Goal: Task Accomplishment & Management: Manage account settings

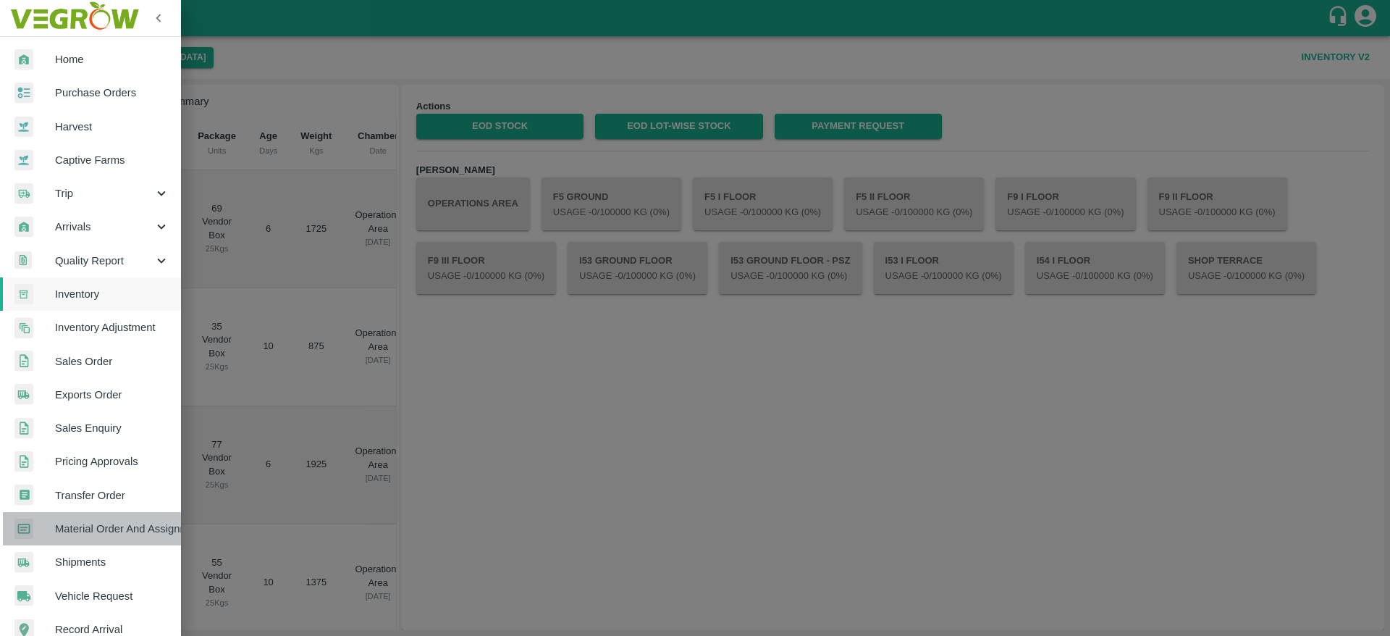
click at [101, 538] on link "Material Order And Assignment" at bounding box center [90, 528] width 181 height 33
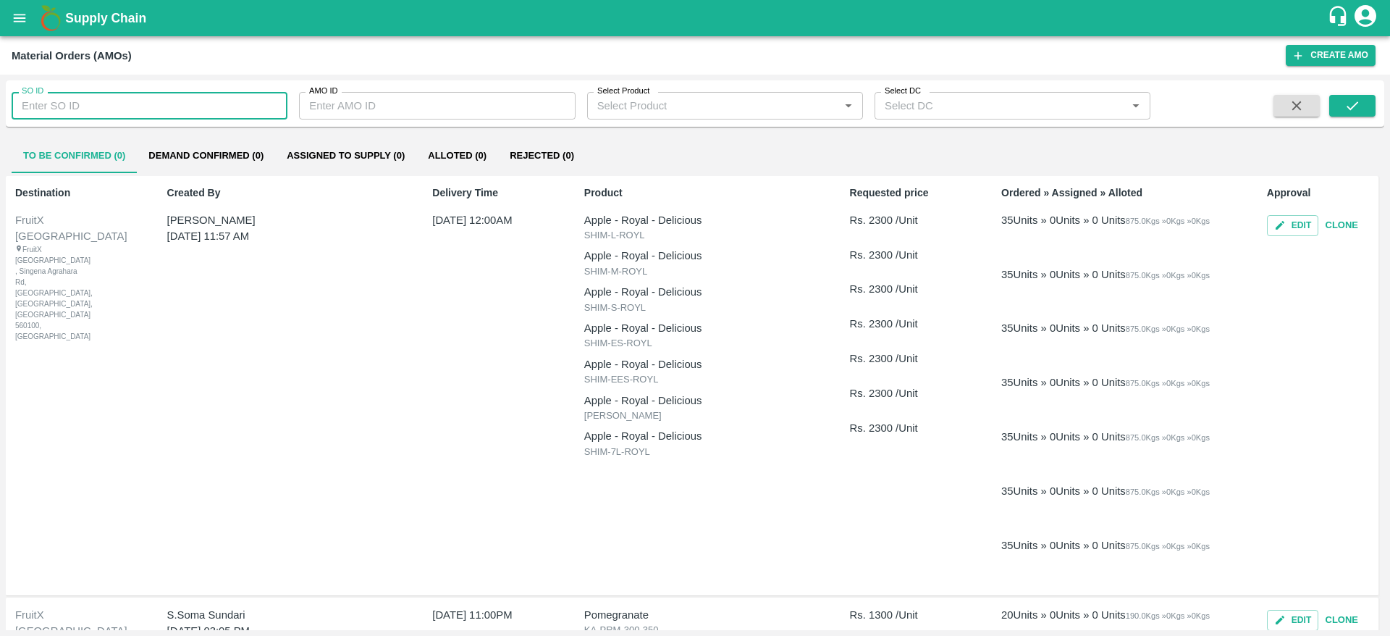
click at [109, 100] on input "SO ID" at bounding box center [150, 106] width 276 height 28
paste input "604350"
type input "604350"
click at [1352, 116] on button "submit" at bounding box center [1352, 106] width 46 height 22
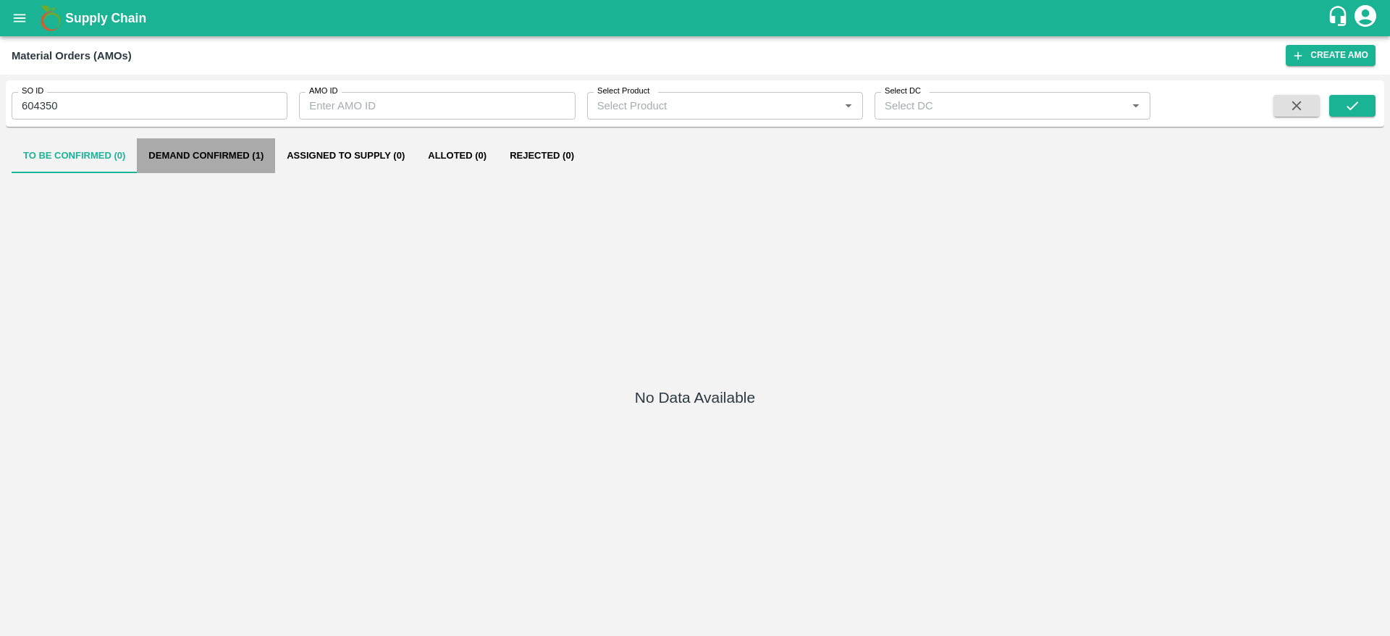
click at [185, 164] on button "Demand Confirmed (1)" at bounding box center [206, 155] width 138 height 35
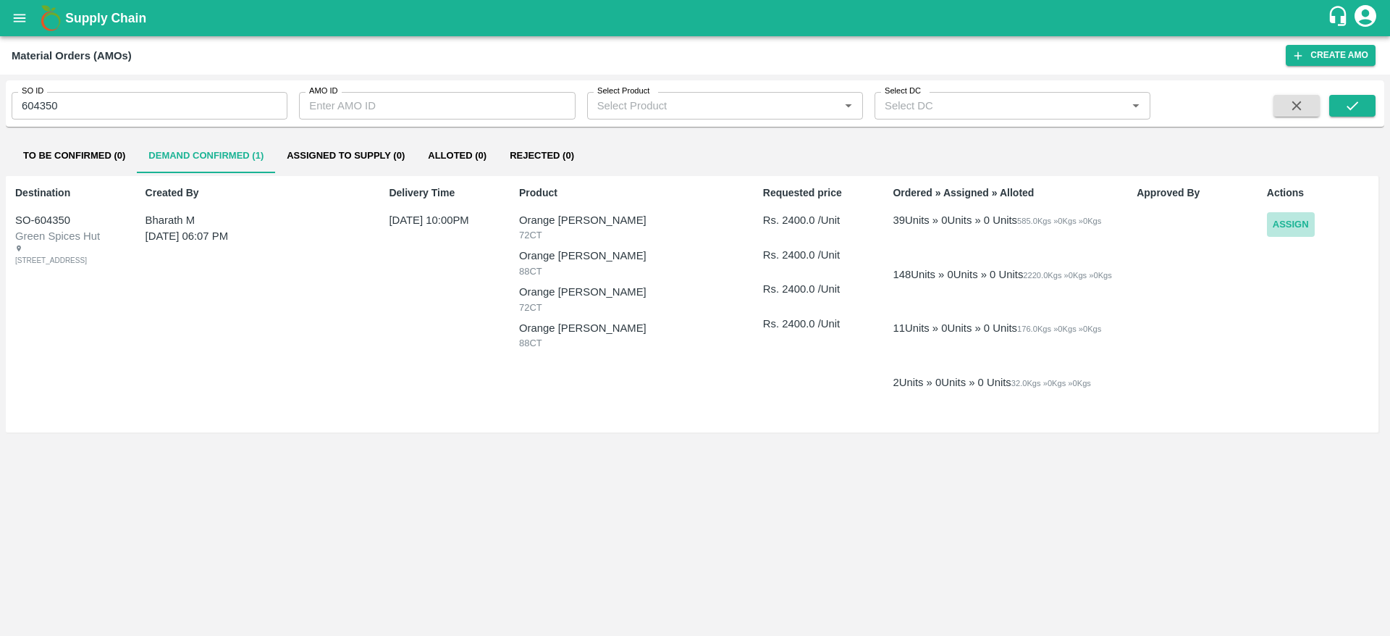
click at [1290, 228] on button "Assign" at bounding box center [1291, 224] width 48 height 25
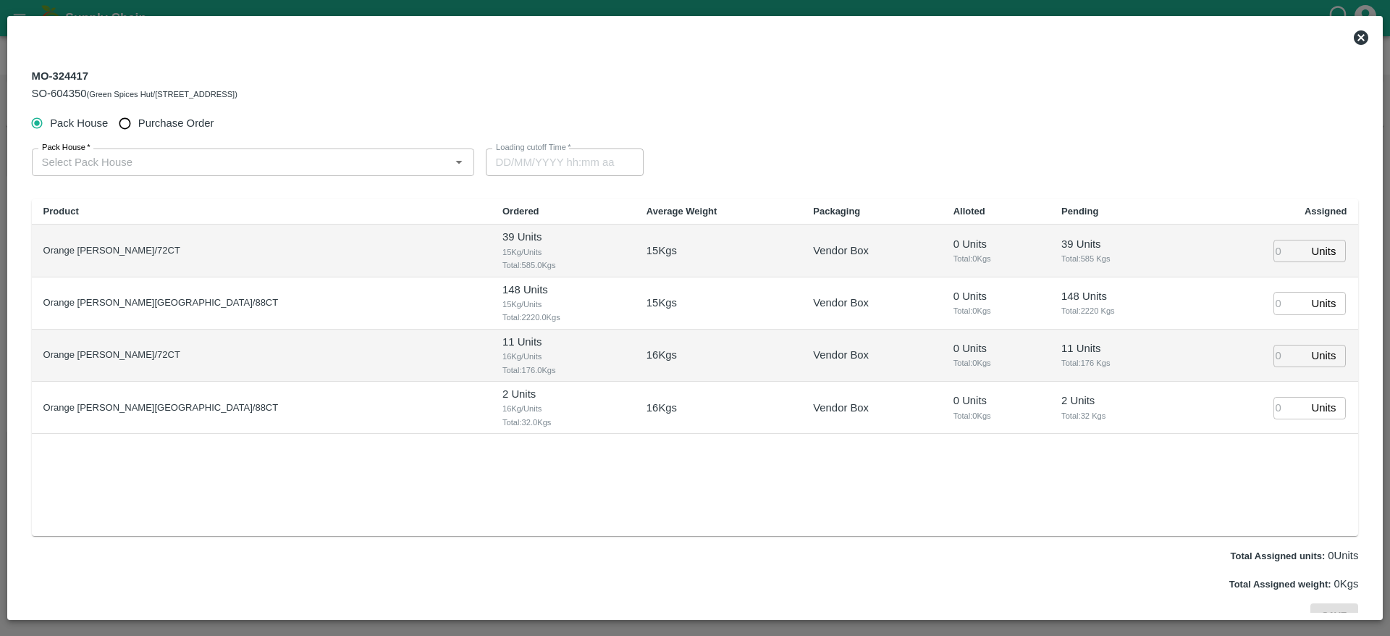
type input "09/09/2025 10:00 PM"
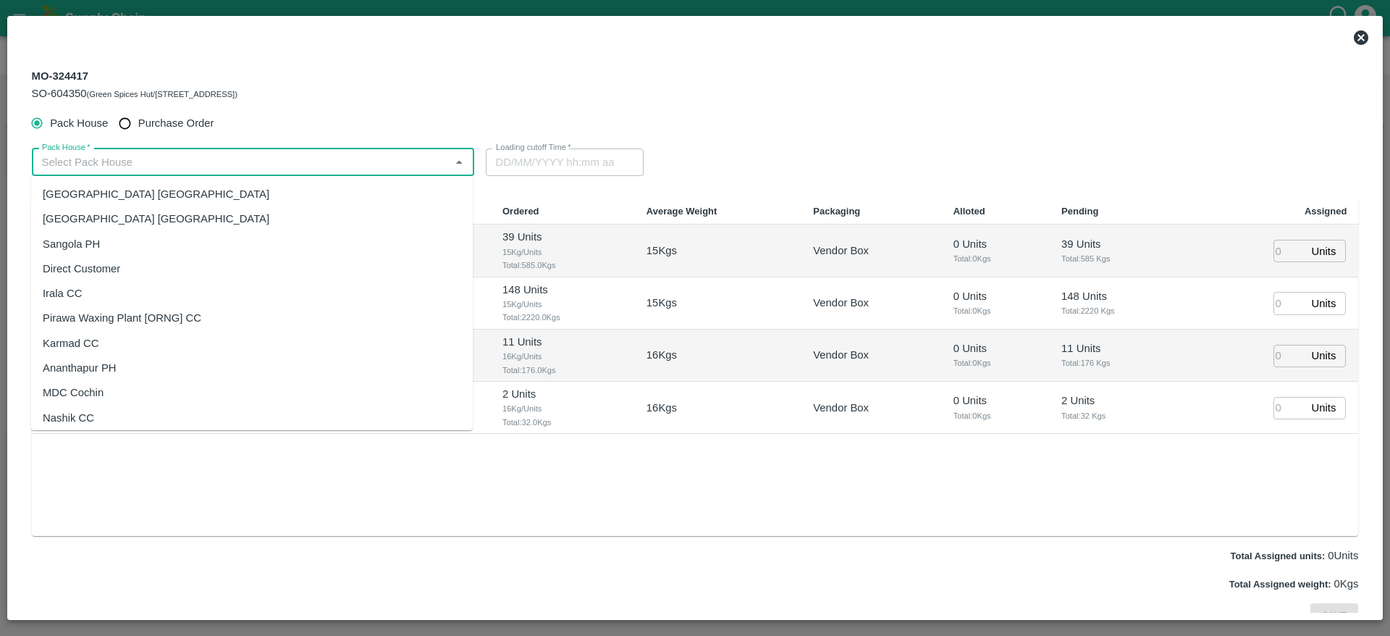
click at [311, 159] on input "Pack House   *" at bounding box center [241, 162] width 410 height 19
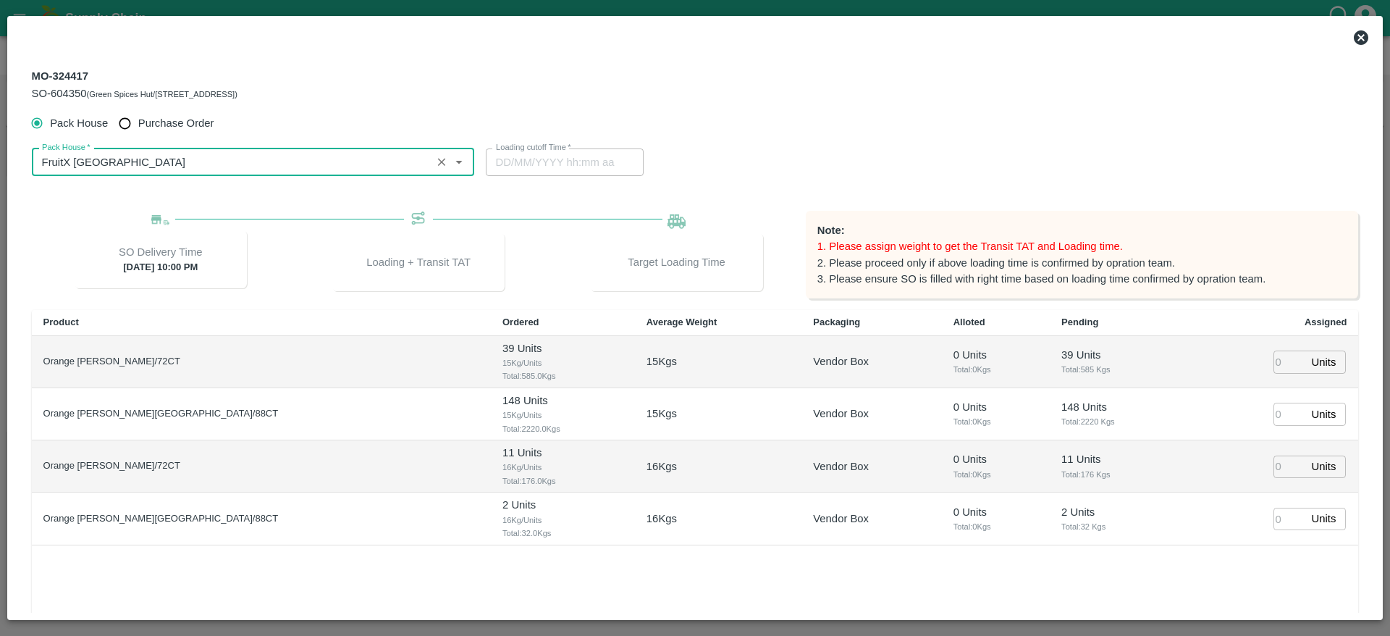
type input "FruitX [GEOGRAPHIC_DATA]"
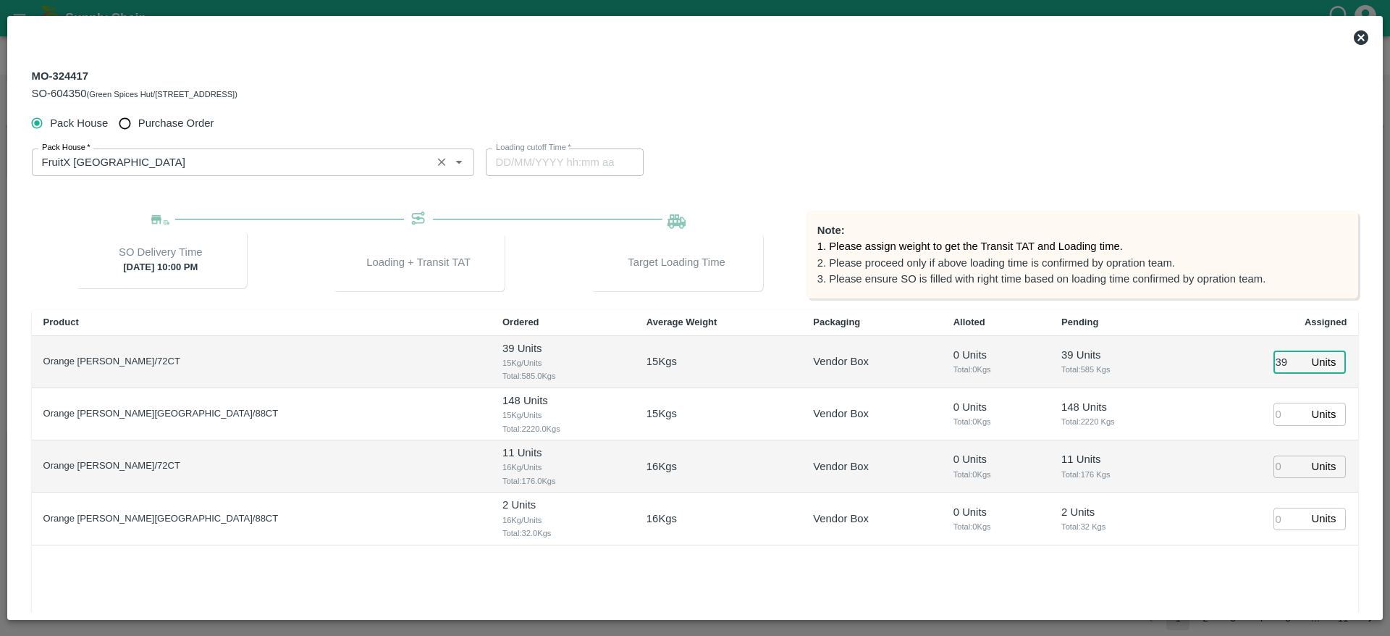
type input "39"
type input "14"
type input "09/09/2025 07:34 AM"
type input "148"
type input "1"
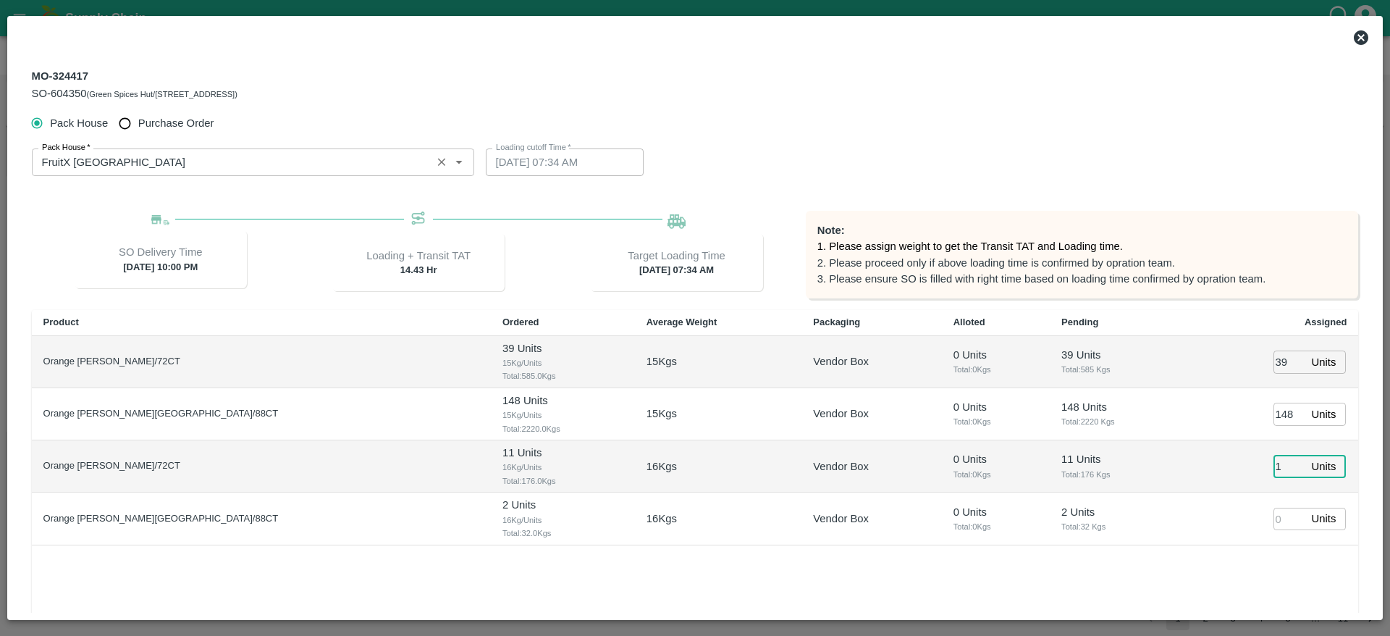
type input "09/09/2025 06:34 AM"
type input "11"
type input "2"
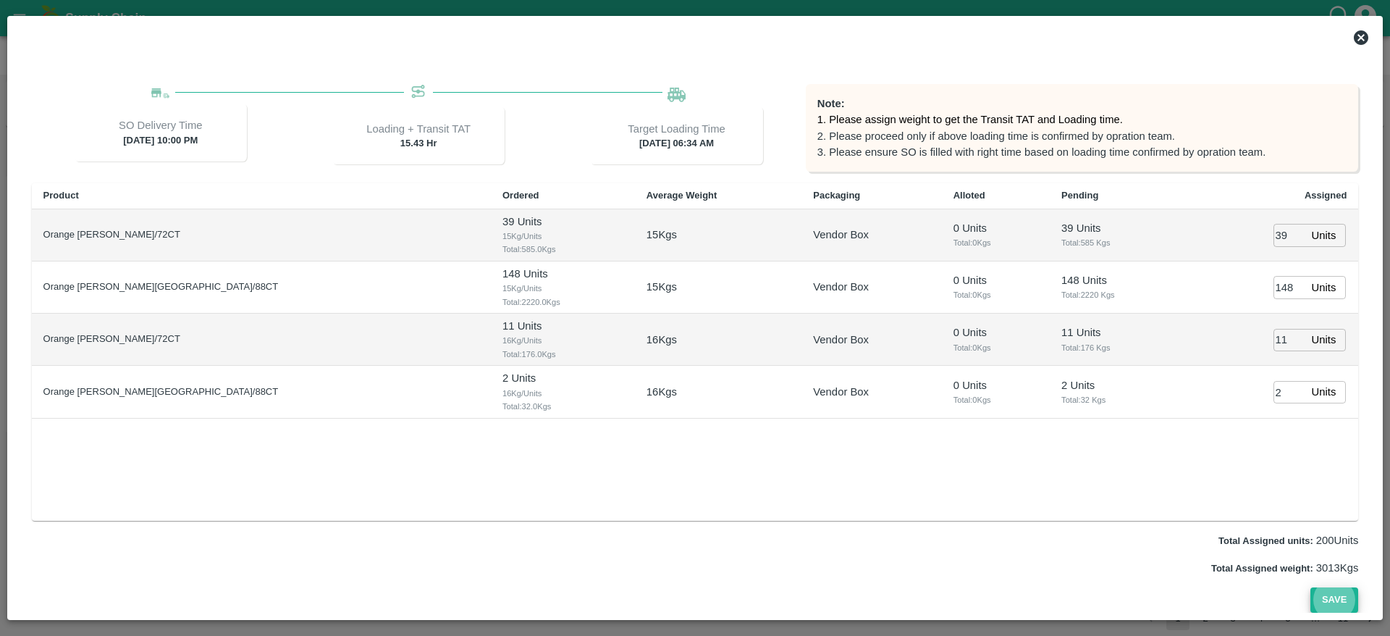
click at [1311, 587] on button "Save" at bounding box center [1335, 599] width 48 height 25
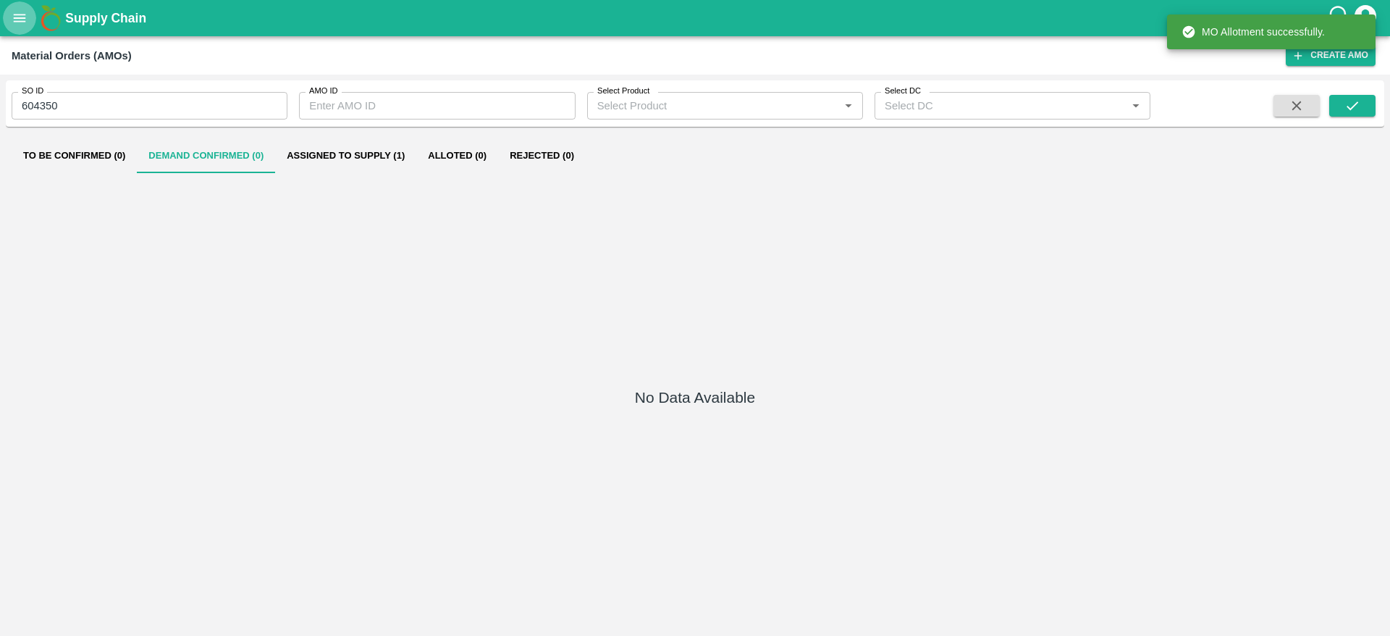
click at [22, 21] on icon "open drawer" at bounding box center [20, 18] width 12 height 8
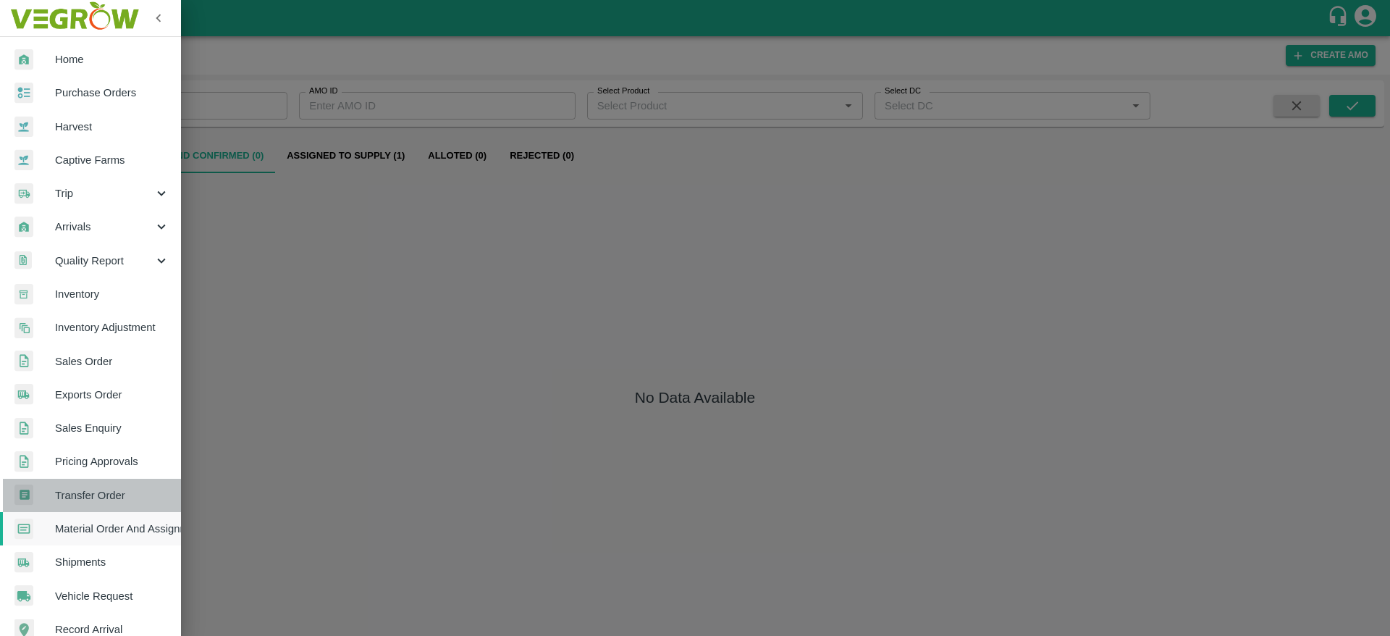
click at [114, 492] on span "Transfer Order" at bounding box center [112, 495] width 114 height 16
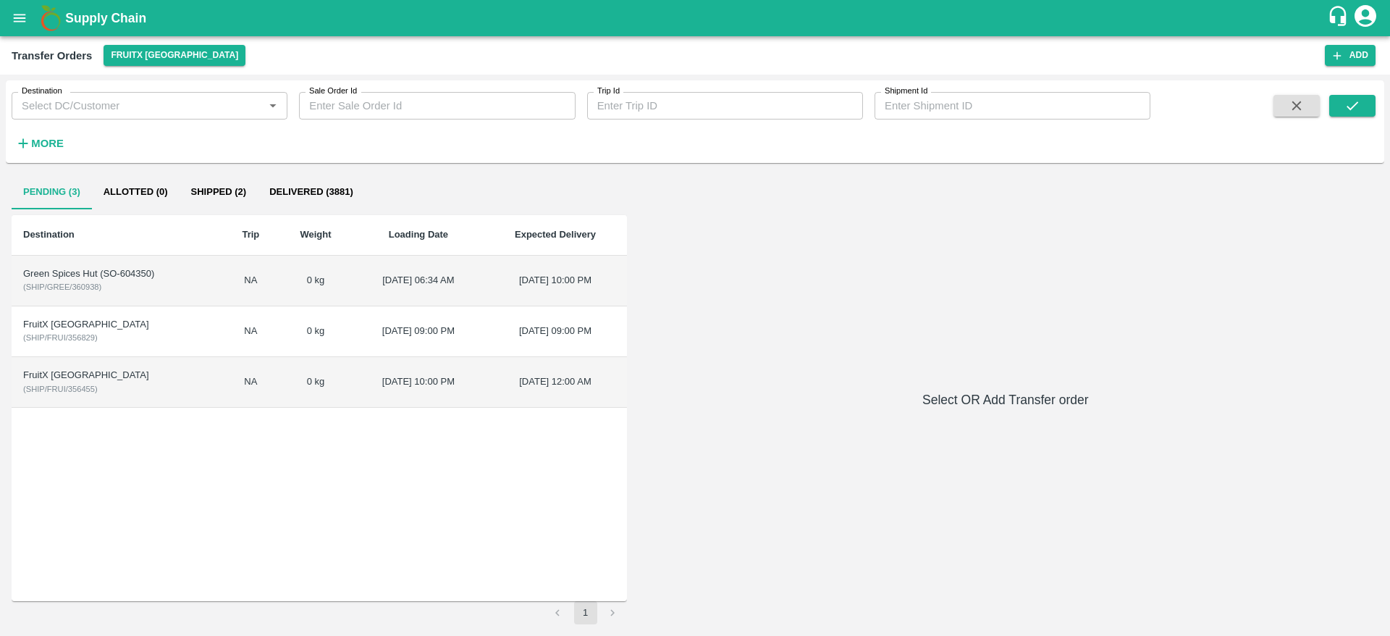
click at [126, 293] on td "Green Spices Hut (SO-604350) ( SHIP/GREE/360938 )" at bounding box center [117, 281] width 211 height 51
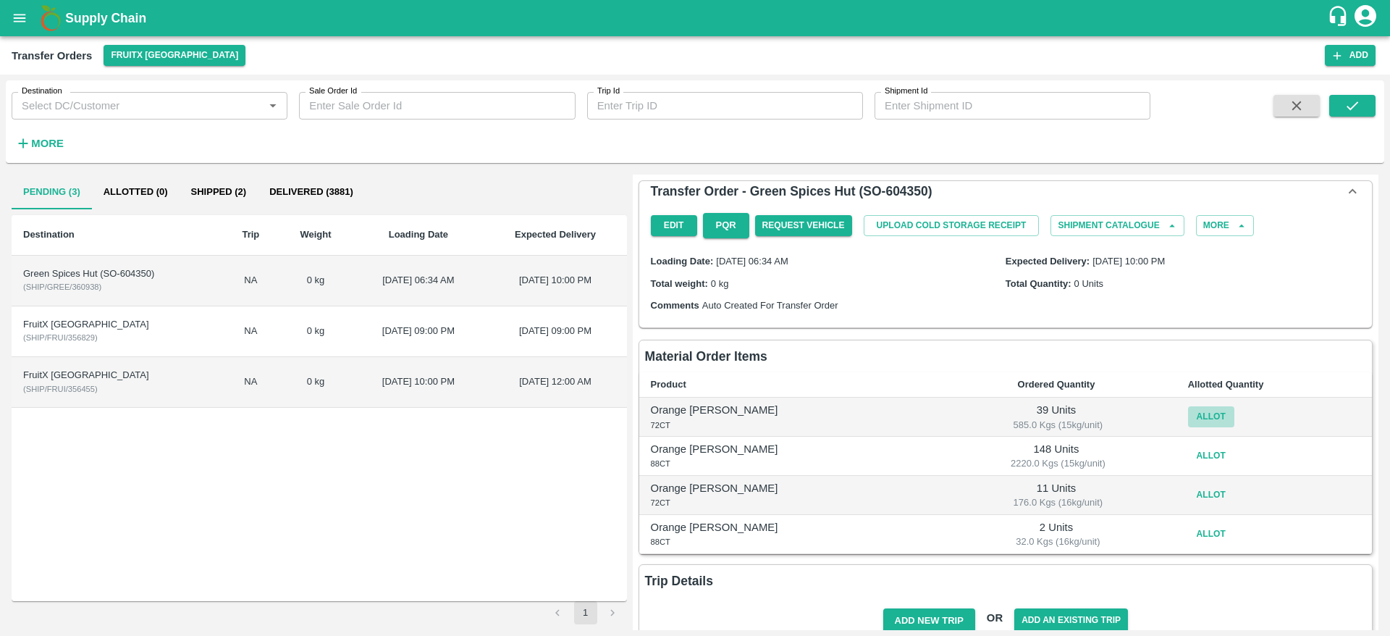
click at [1200, 421] on button "Allot" at bounding box center [1211, 416] width 46 height 21
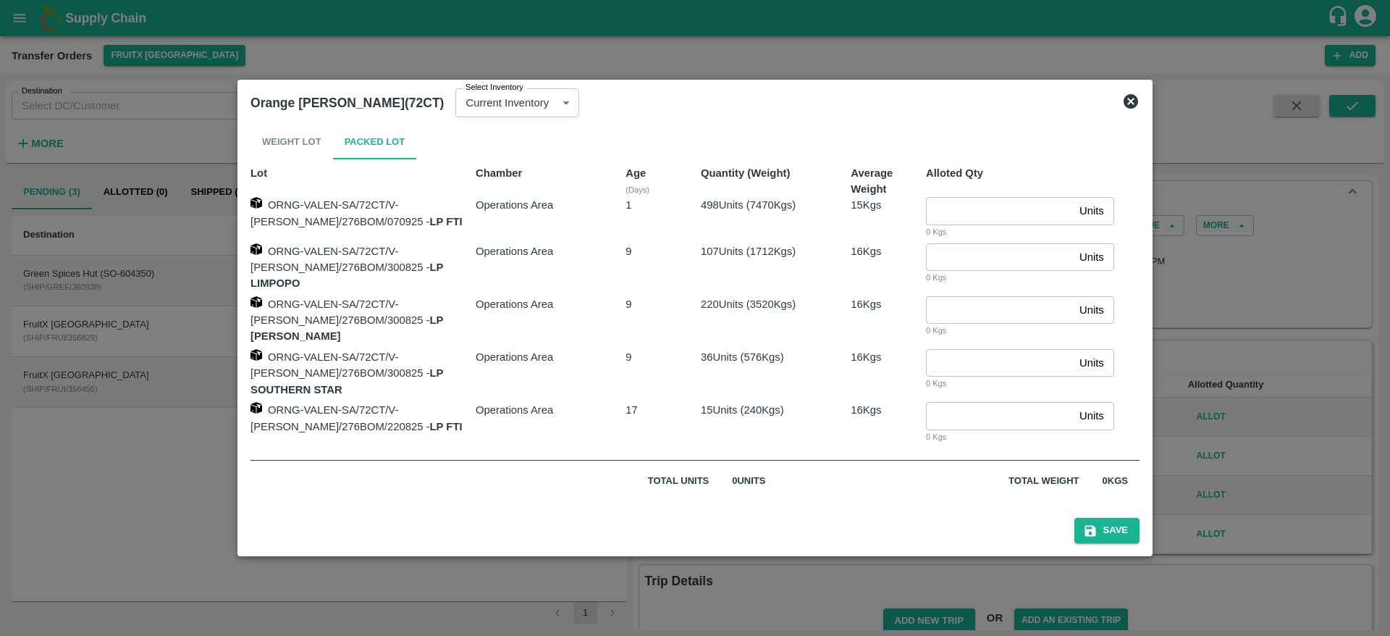
click at [1124, 104] on icon at bounding box center [1131, 101] width 14 height 14
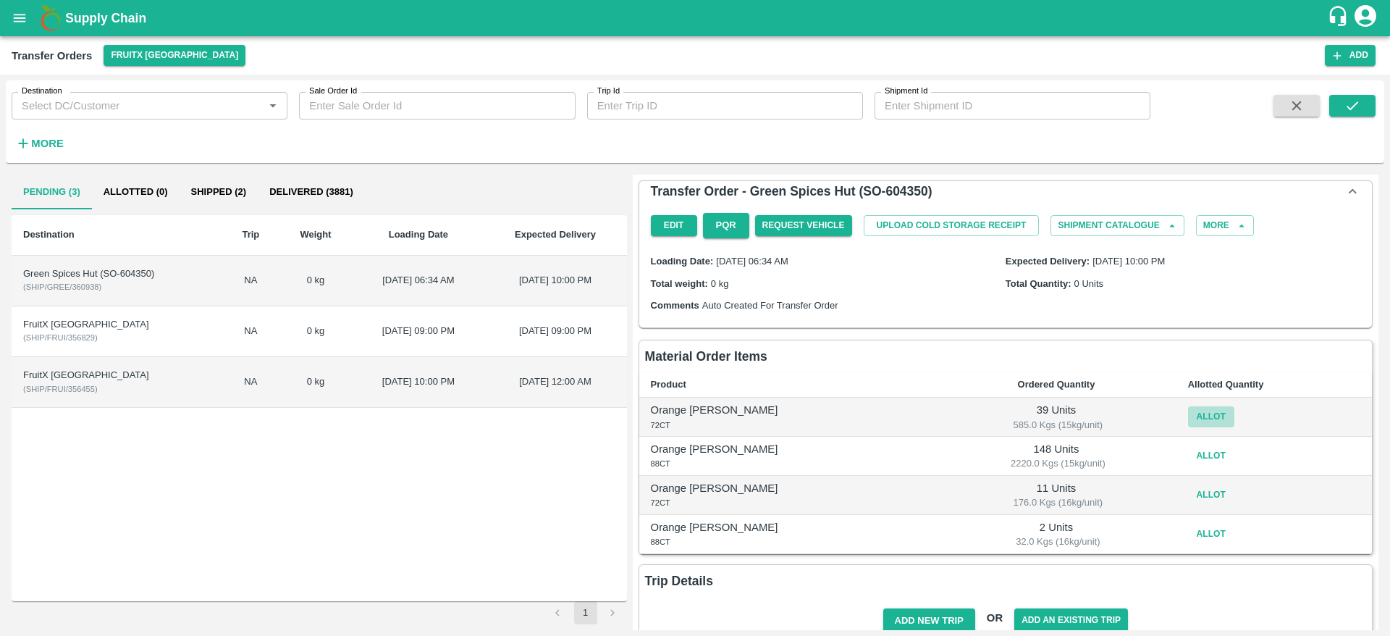
click at [1198, 416] on button "Allot" at bounding box center [1211, 416] width 46 height 21
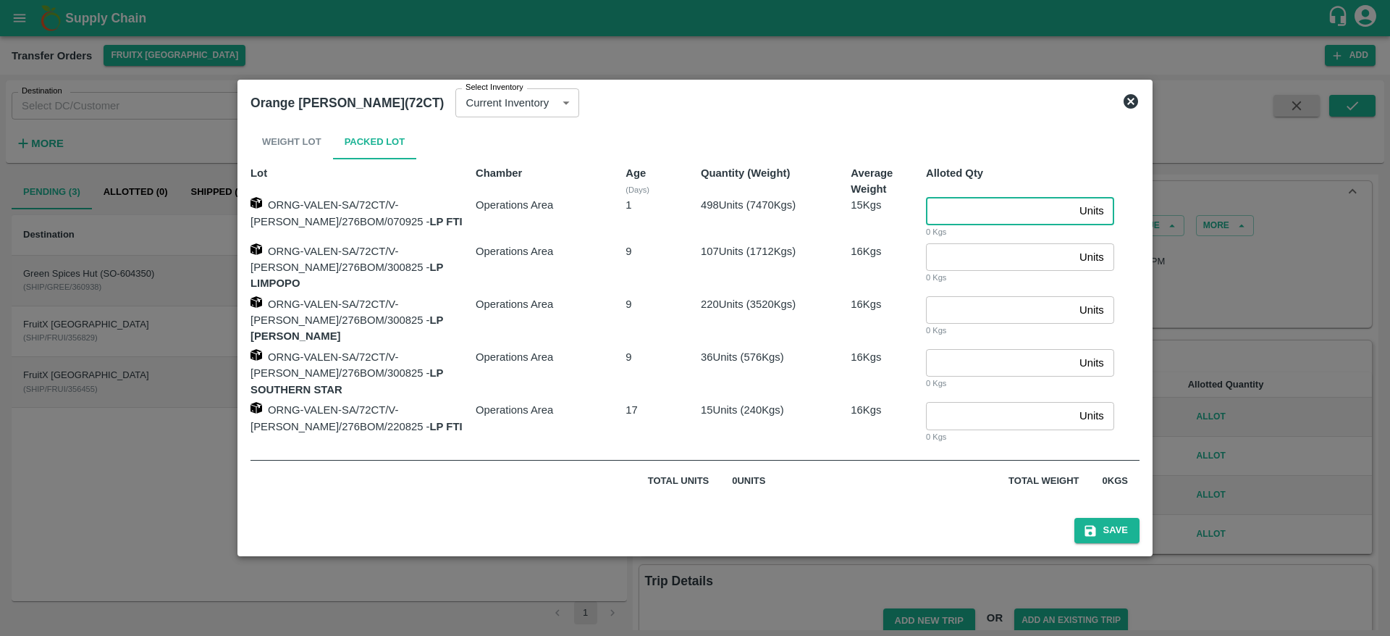
click at [976, 224] on input "number" at bounding box center [1000, 211] width 148 height 28
type input "39"
click at [1099, 533] on button "Save" at bounding box center [1107, 530] width 65 height 25
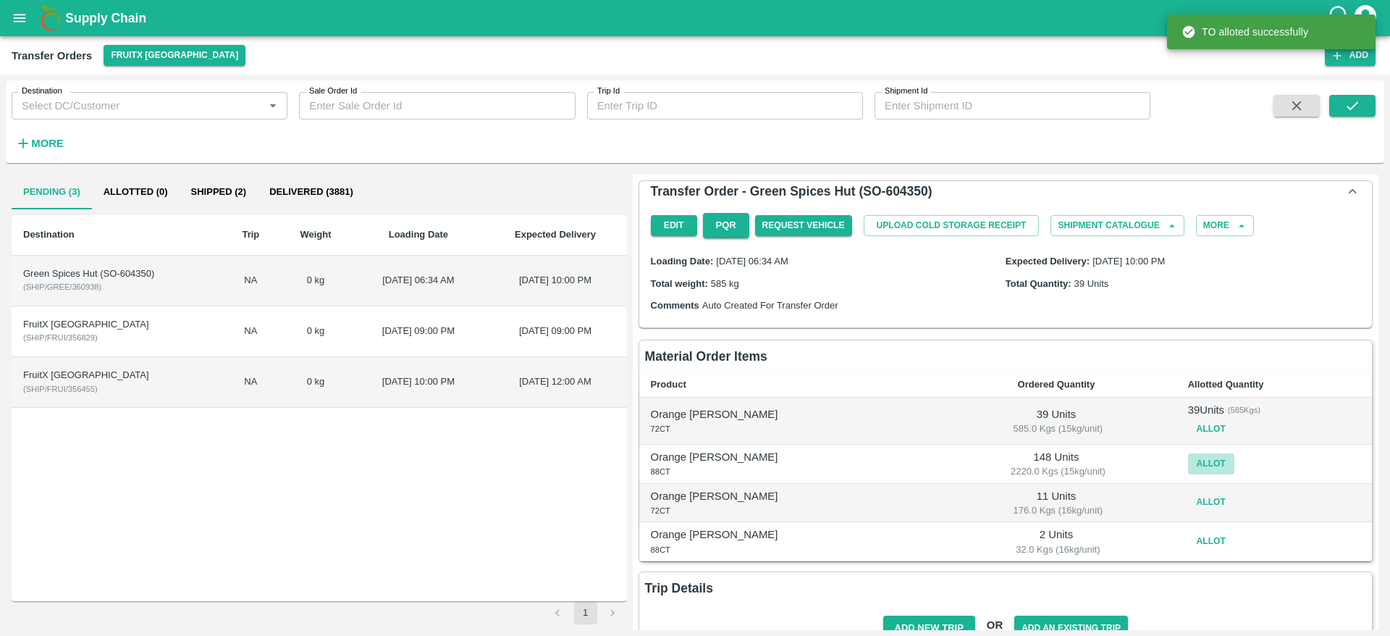
click at [1188, 454] on button "Allot" at bounding box center [1211, 463] width 46 height 21
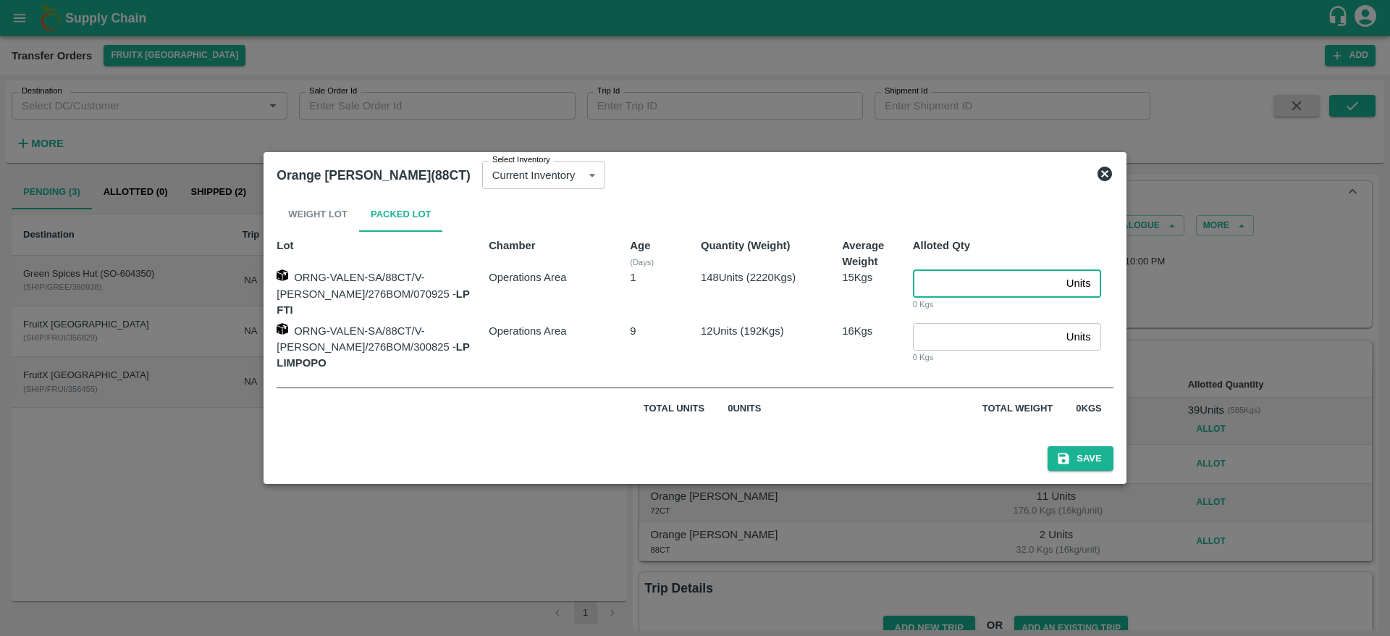
click at [929, 295] on input "number" at bounding box center [987, 283] width 148 height 28
type input "148"
click at [1056, 446] on button "Save" at bounding box center [1080, 458] width 65 height 25
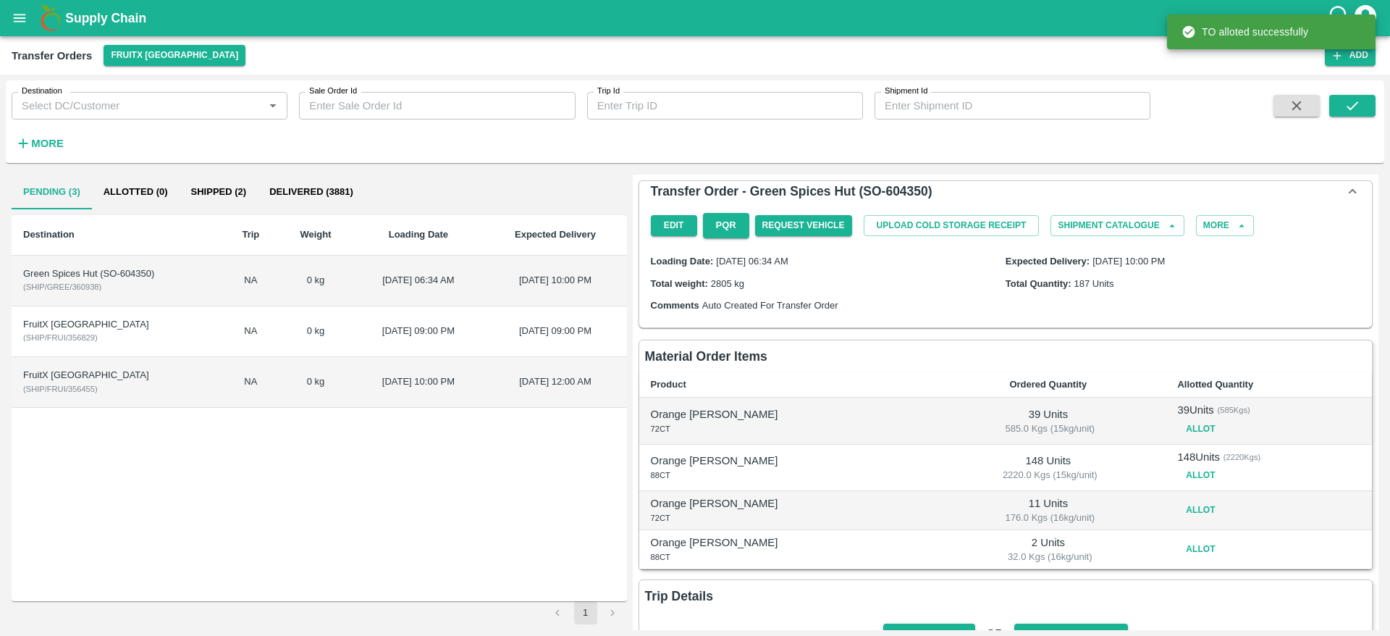
scroll to position [46, 0]
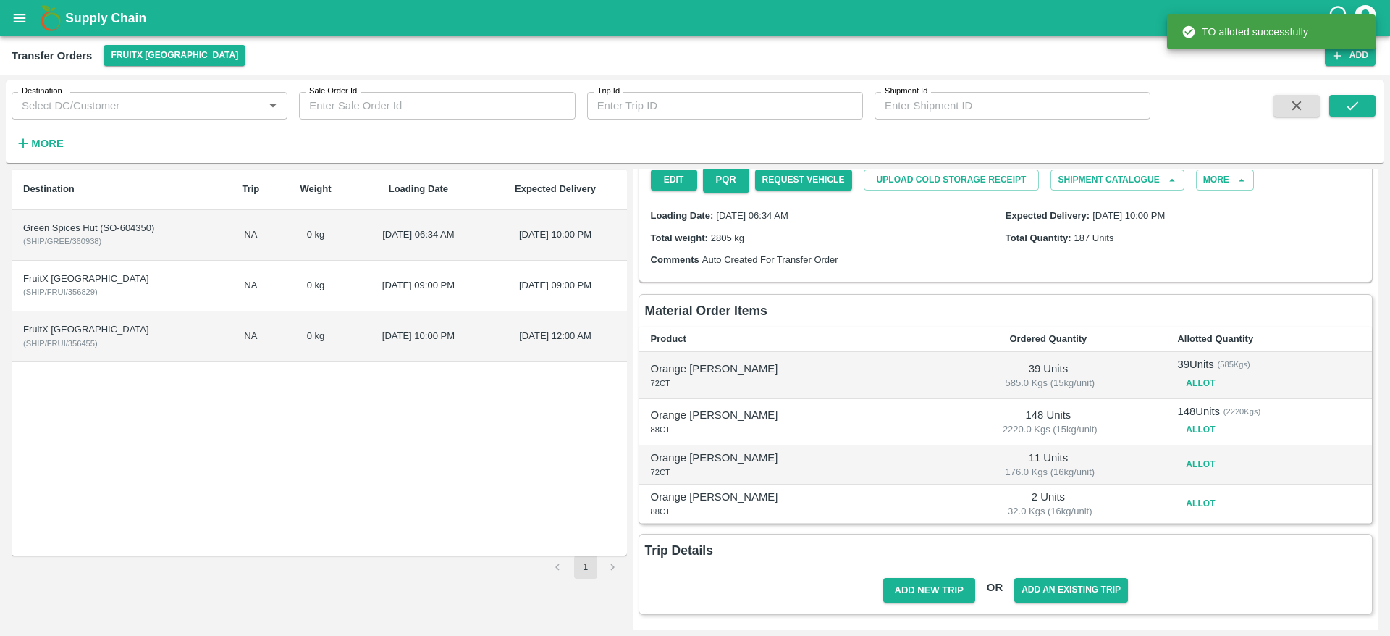
click at [1177, 464] on button "Allot" at bounding box center [1200, 464] width 46 height 21
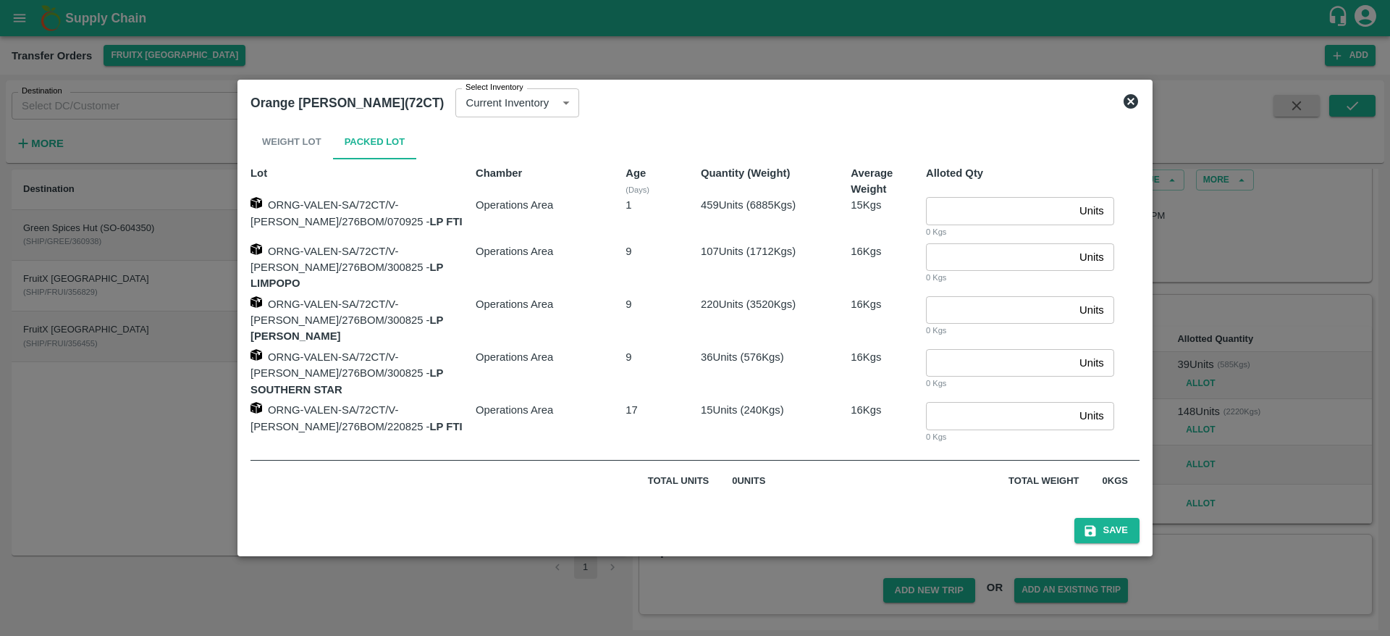
click at [1124, 109] on icon at bounding box center [1131, 101] width 14 height 14
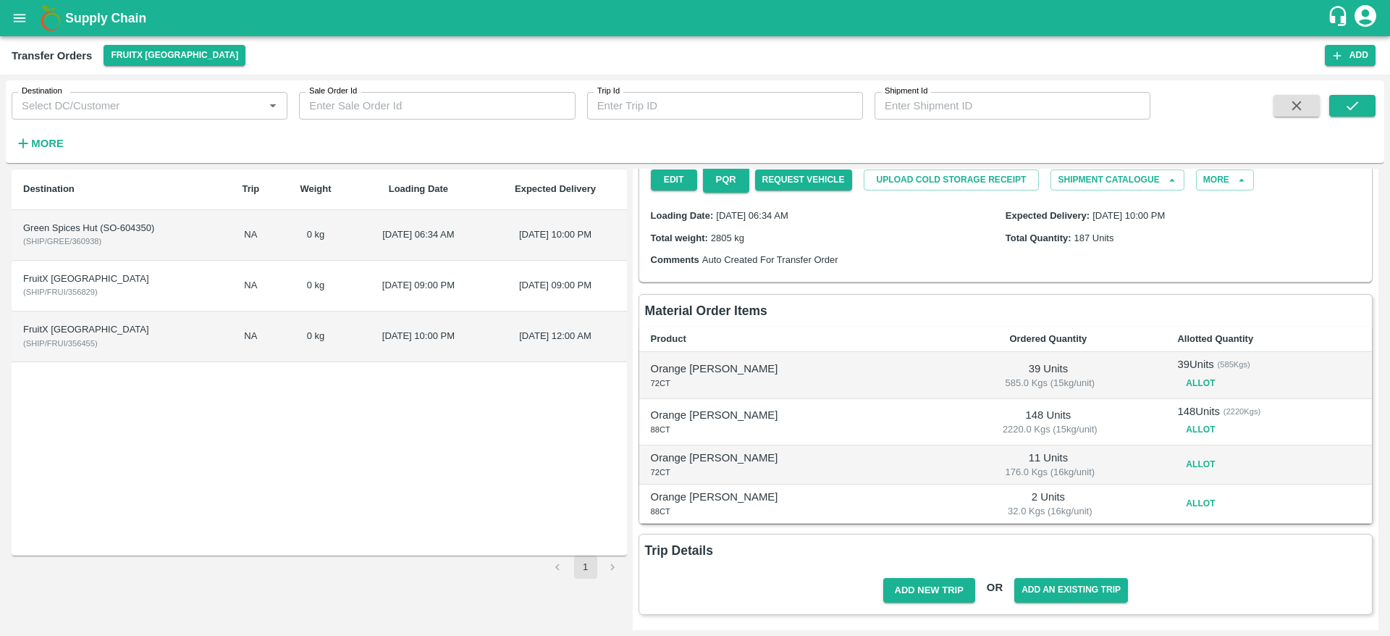
click at [1166, 453] on td "Allot" at bounding box center [1269, 464] width 206 height 39
click at [1177, 463] on button "Allot" at bounding box center [1200, 464] width 46 height 21
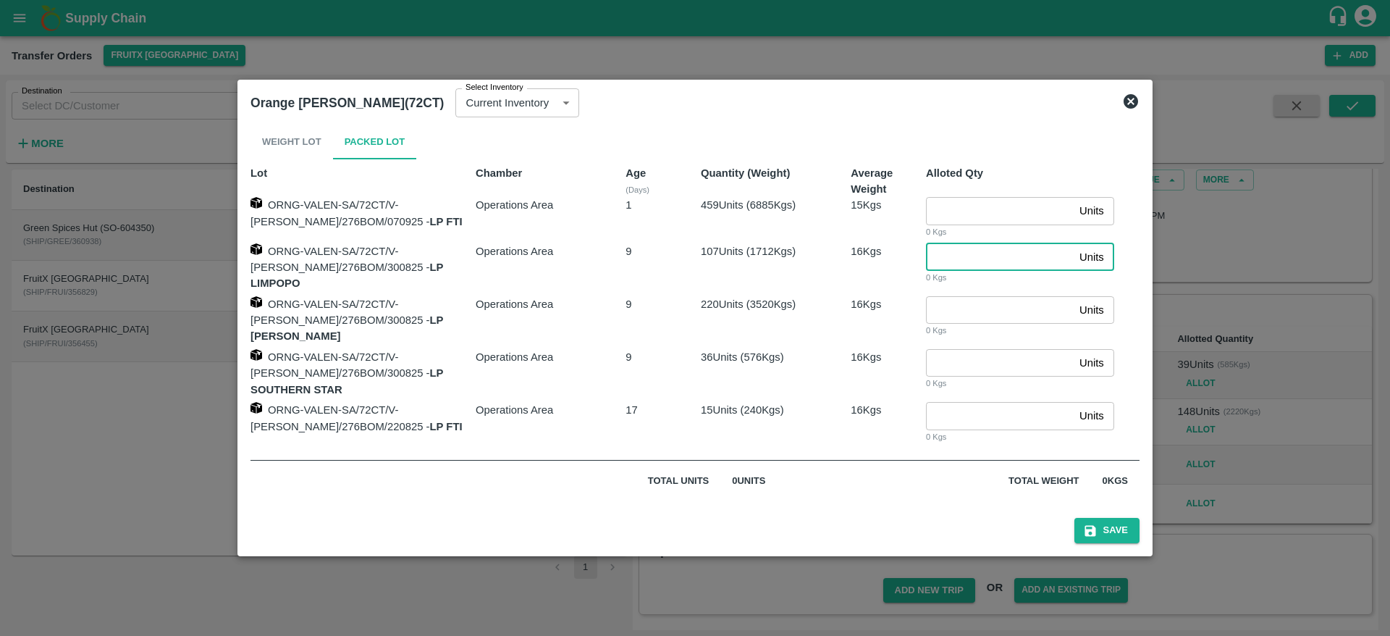
click at [969, 271] on input "number" at bounding box center [1000, 257] width 148 height 28
type input "11"
click at [1080, 518] on button "Save" at bounding box center [1107, 530] width 65 height 25
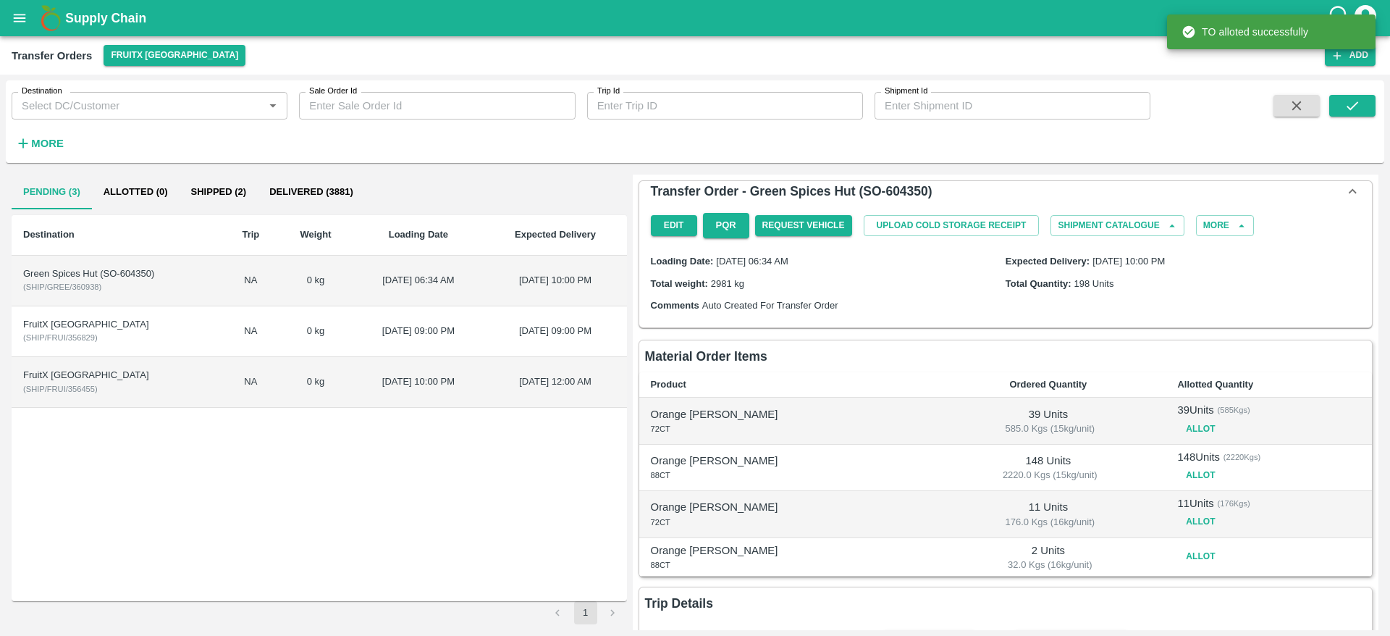
scroll to position [53, 0]
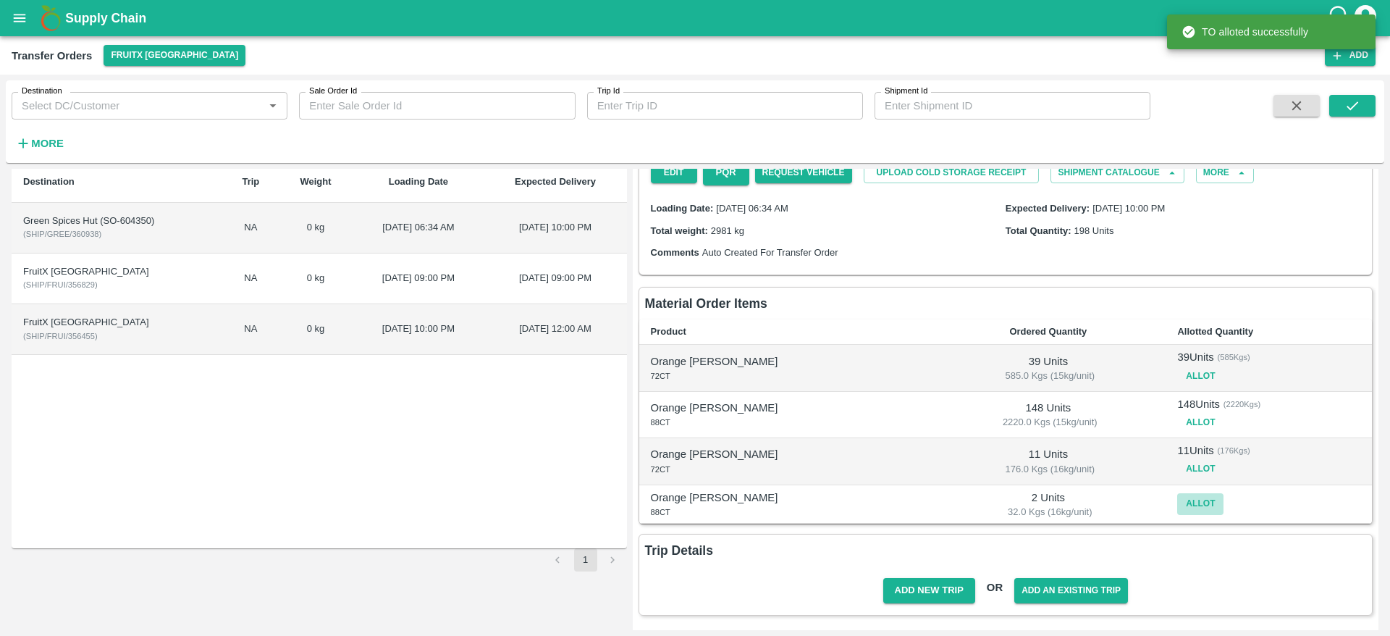
click at [1177, 499] on button "Allot" at bounding box center [1200, 503] width 46 height 21
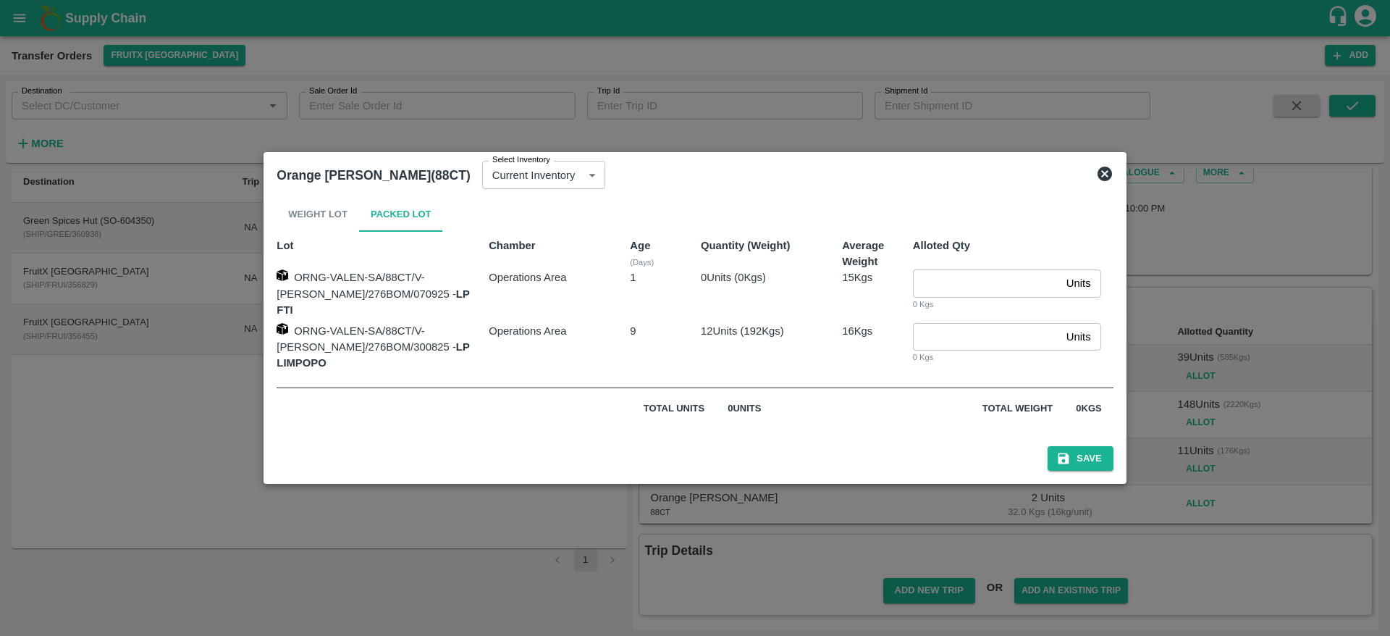
click at [947, 337] on input "number" at bounding box center [987, 337] width 148 height 28
type input "2"
click at [1056, 446] on button "Save" at bounding box center [1080, 458] width 65 height 25
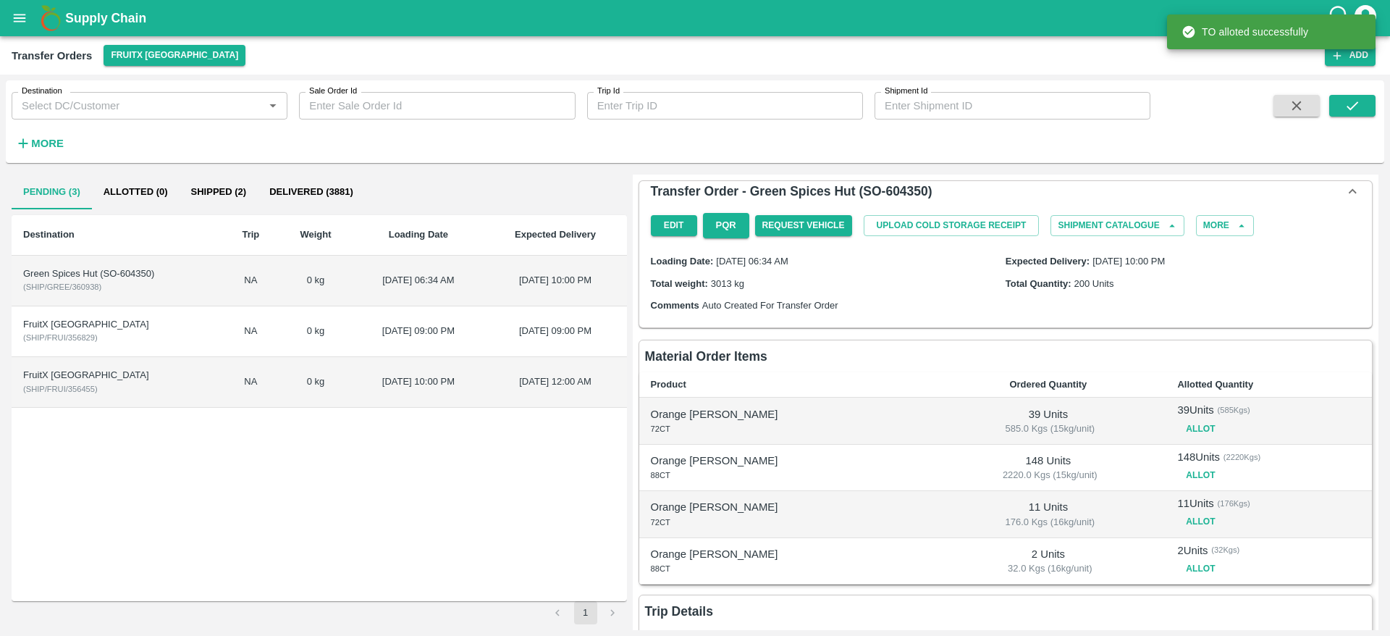
scroll to position [61, 0]
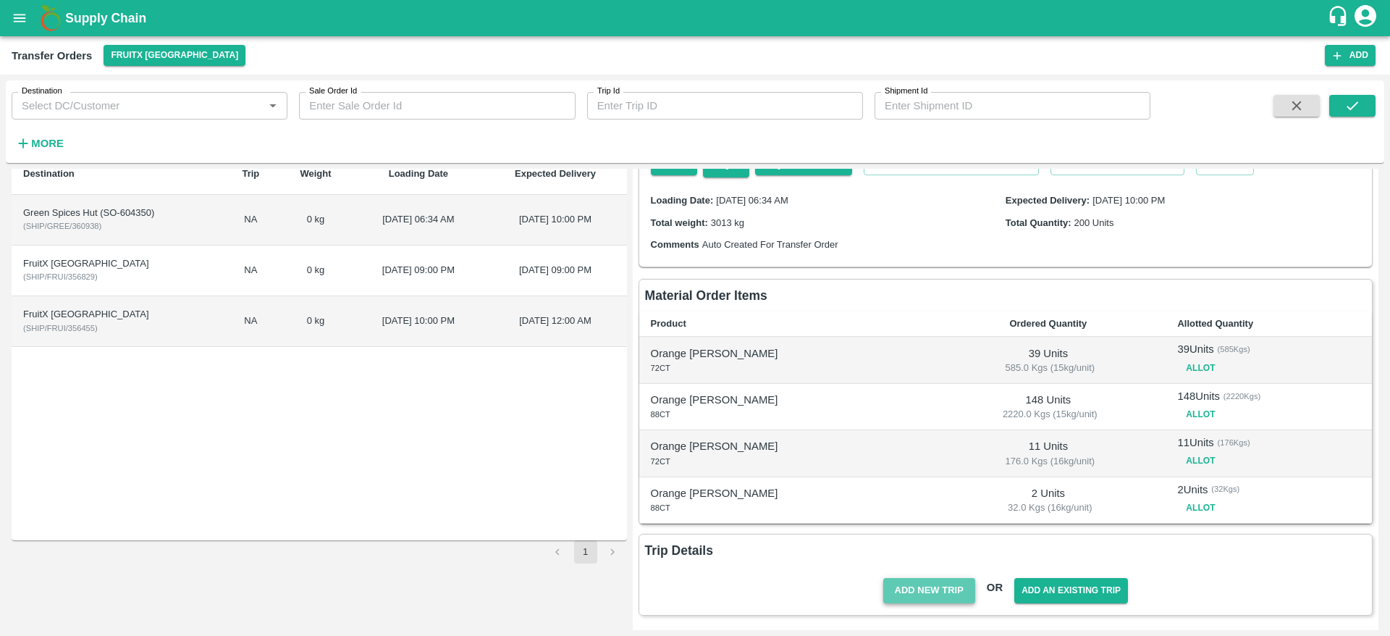
click at [943, 583] on button "Add New Trip" at bounding box center [929, 590] width 92 height 25
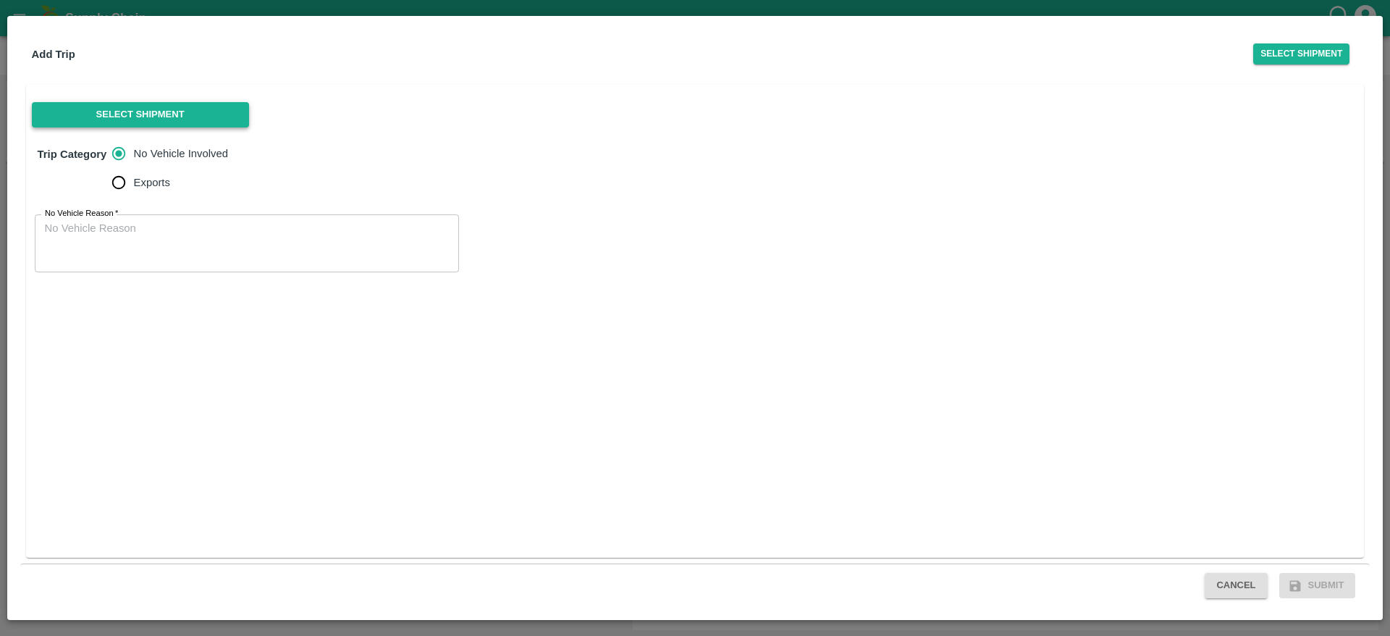
drag, startPoint x: 152, startPoint y: 133, endPoint x: 149, endPoint y: 118, distance: 14.8
click at [149, 118] on div "Select Shipment Trip Category No Vehicle Involved Exports No Vehicle Reason   *…" at bounding box center [695, 321] width 1339 height 473
click at [149, 118] on button "Select Shipment" at bounding box center [140, 114] width 217 height 25
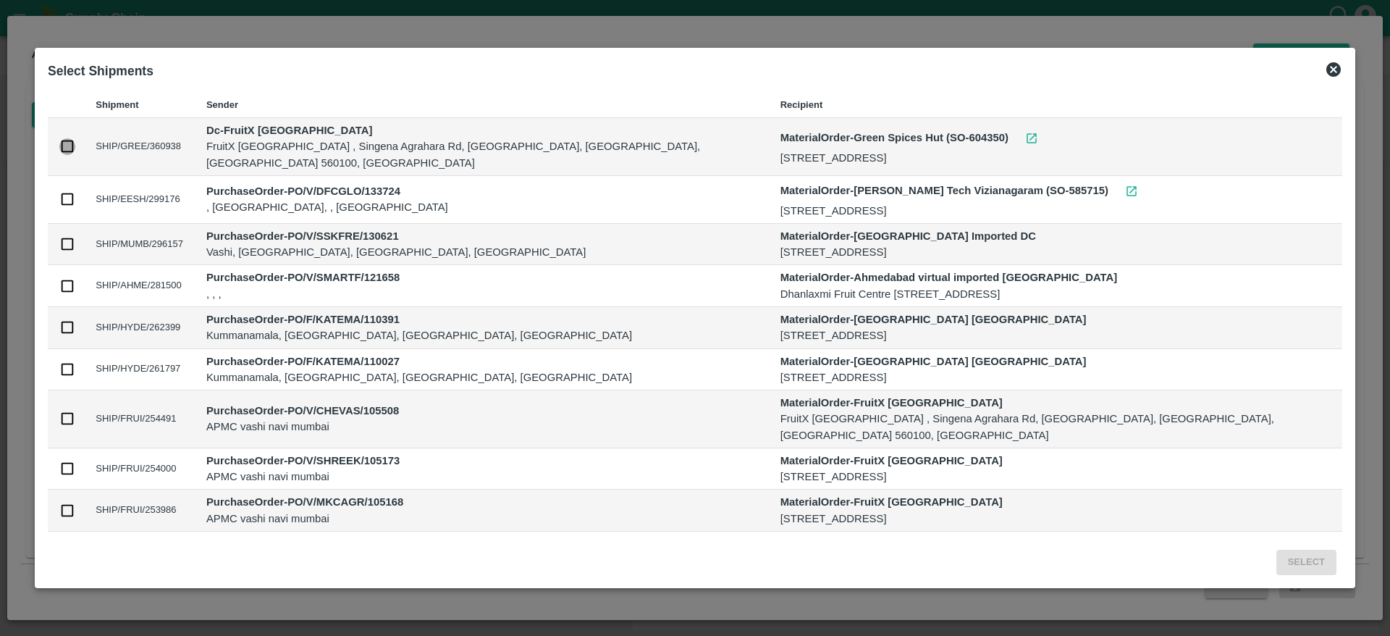
click at [75, 144] on input "checkbox" at bounding box center [67, 146] width 16 height 16
checkbox input "true"
click at [1277, 560] on button "Select" at bounding box center [1307, 562] width 60 height 25
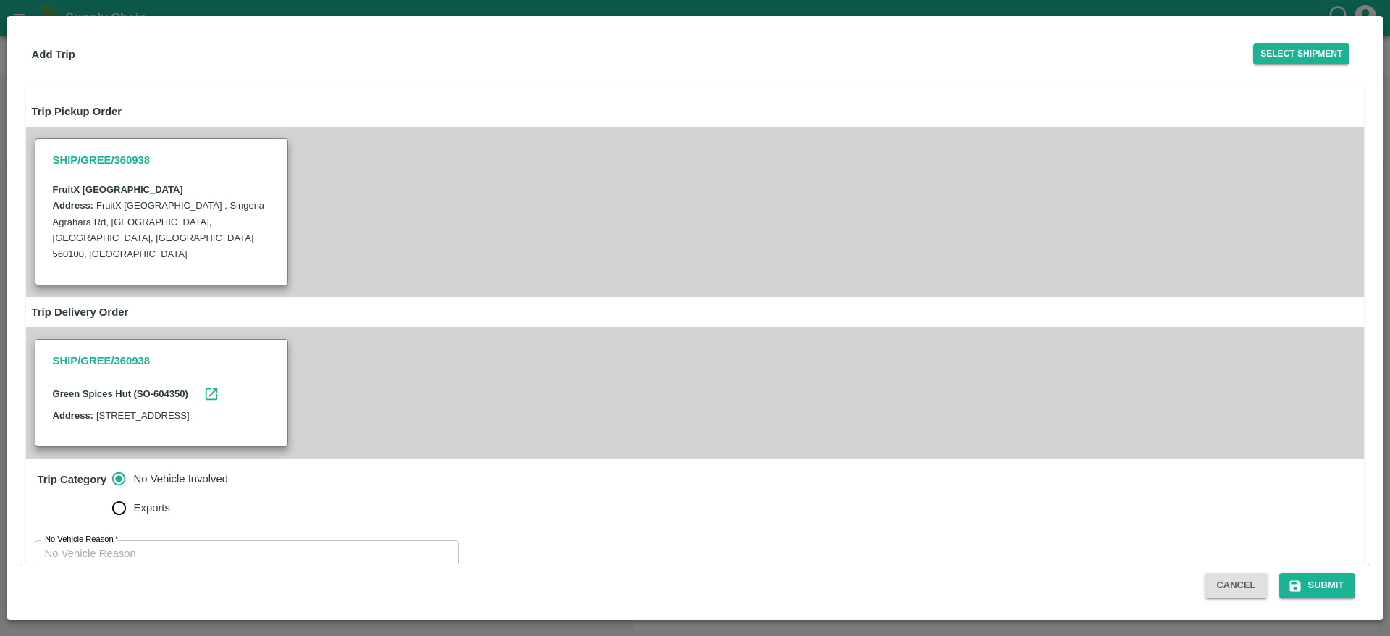
scroll to position [52, 0]
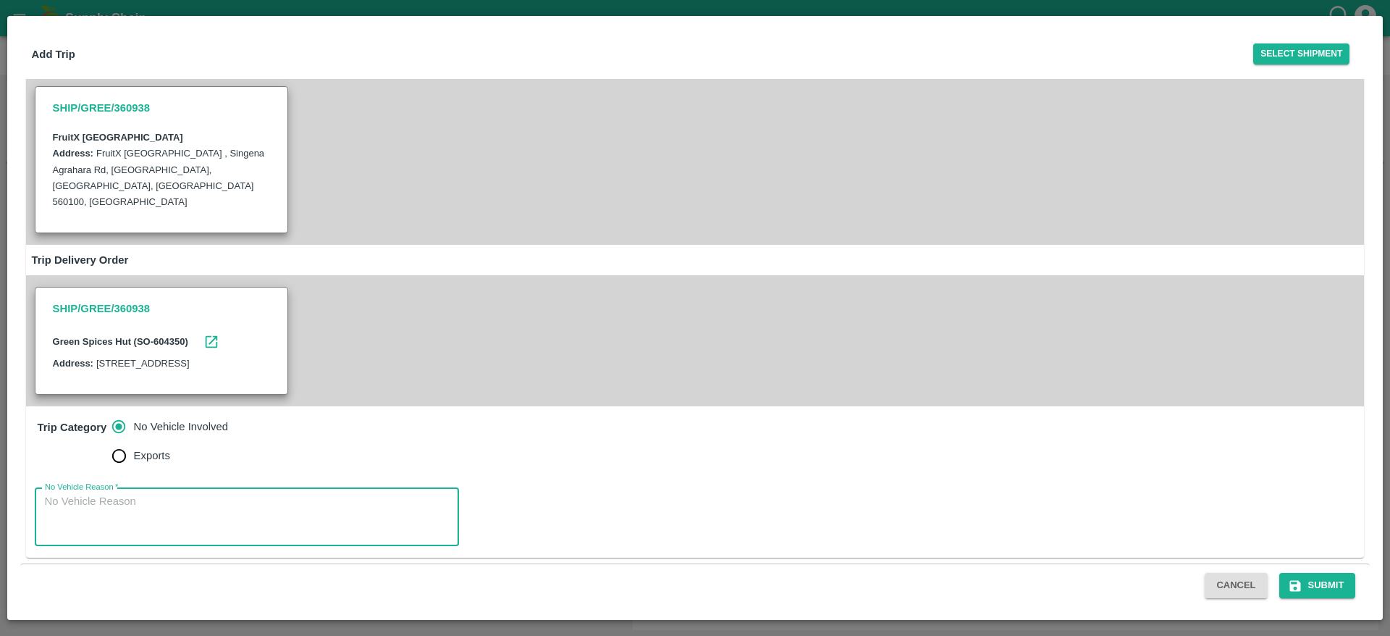
click at [287, 494] on textarea "No Vehicle Reason   *" at bounding box center [247, 517] width 404 height 46
type textarea "No Vehicle"
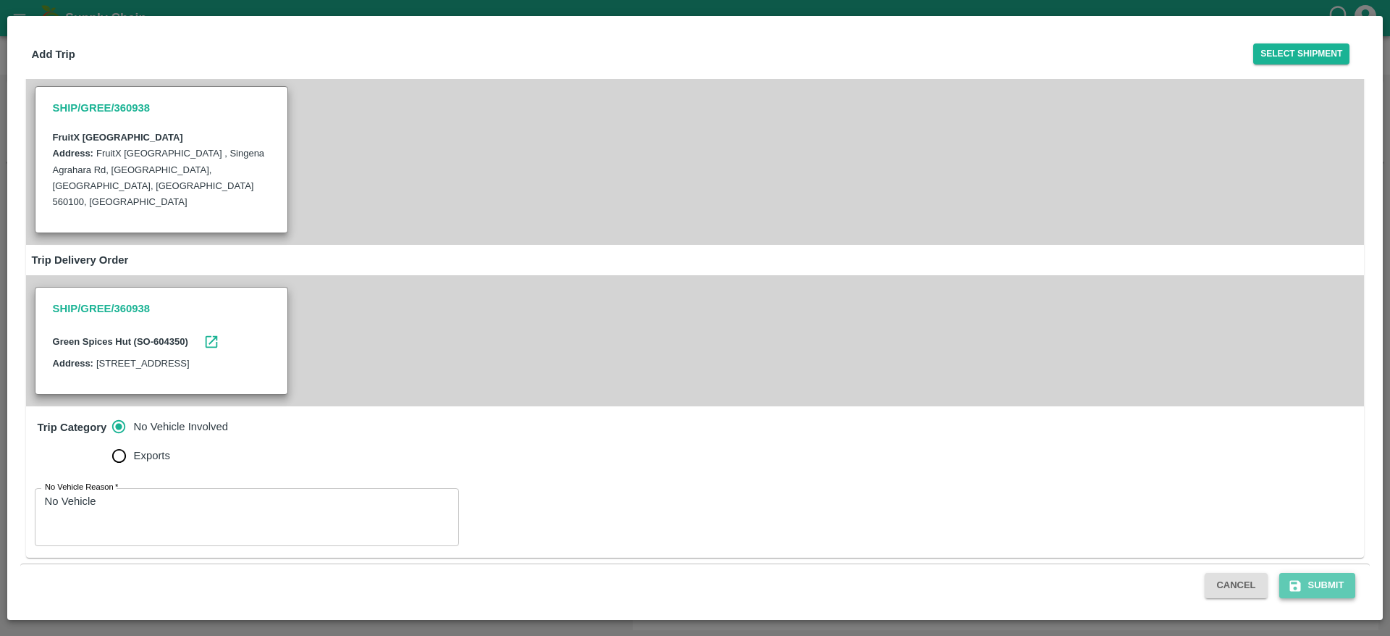
click at [1334, 584] on button "Submit" at bounding box center [1317, 585] width 77 height 25
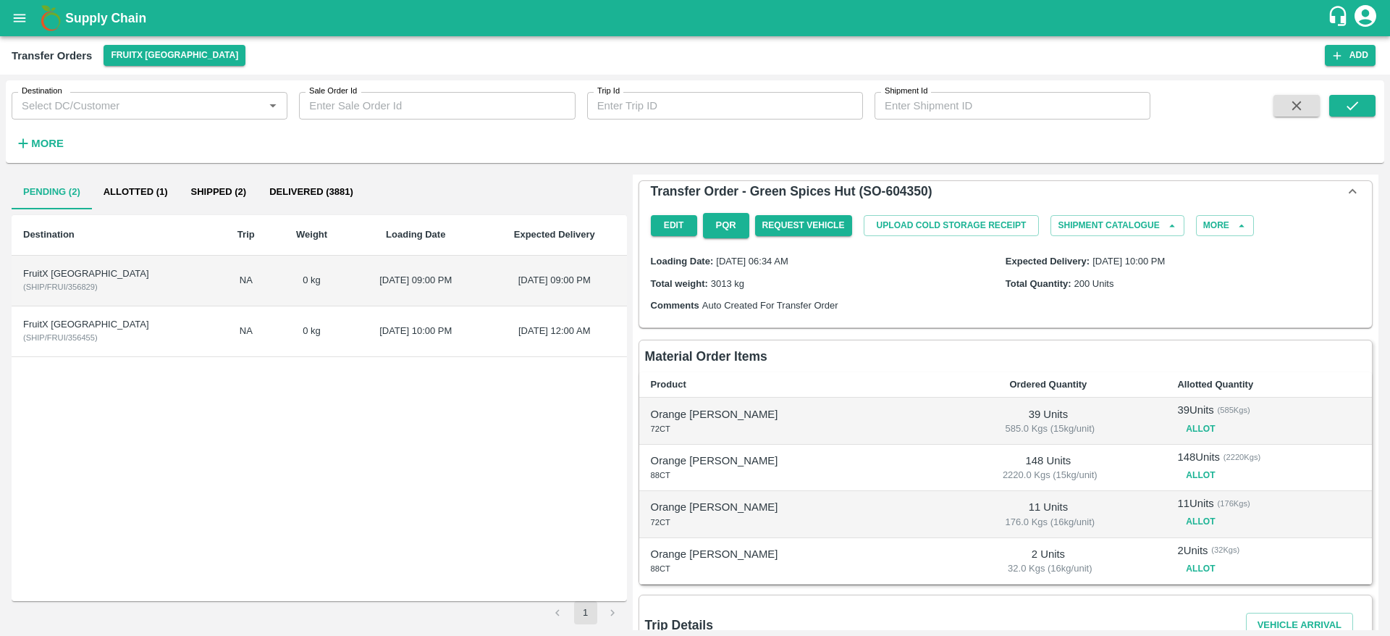
scroll to position [169, 0]
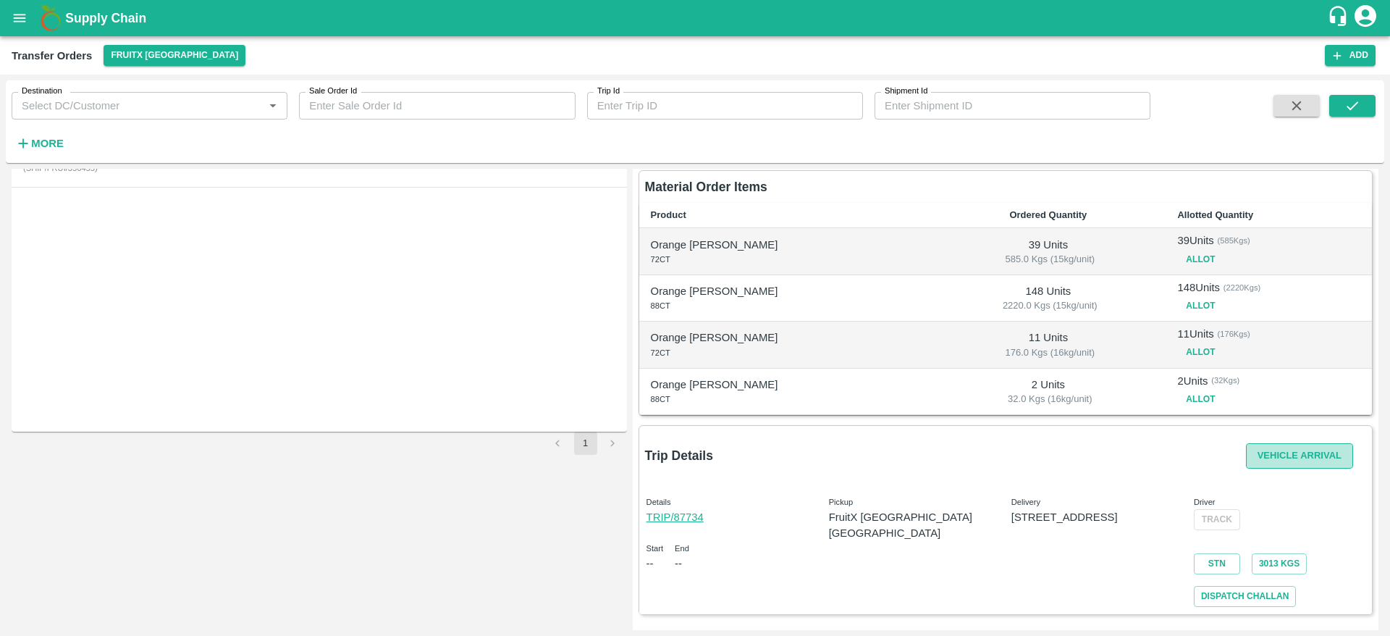
click at [1322, 455] on button "Vehicle Arrival" at bounding box center [1299, 455] width 107 height 25
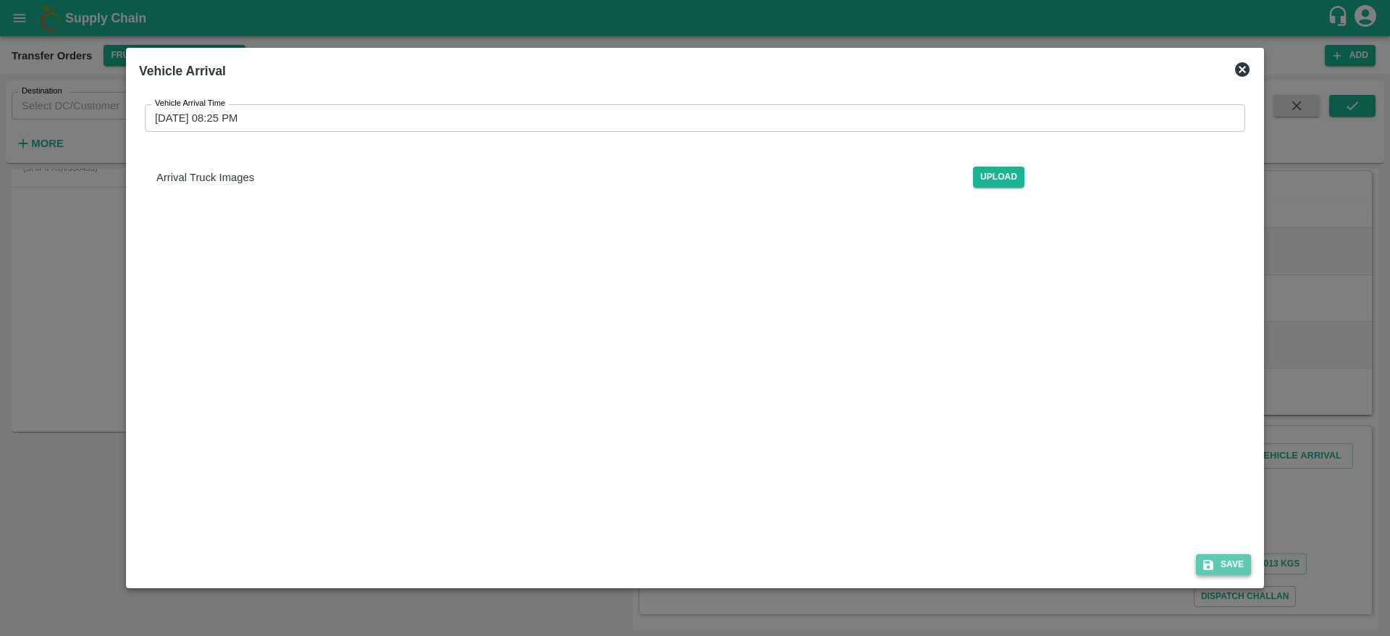
click at [1235, 565] on button "Save" at bounding box center [1223, 564] width 55 height 21
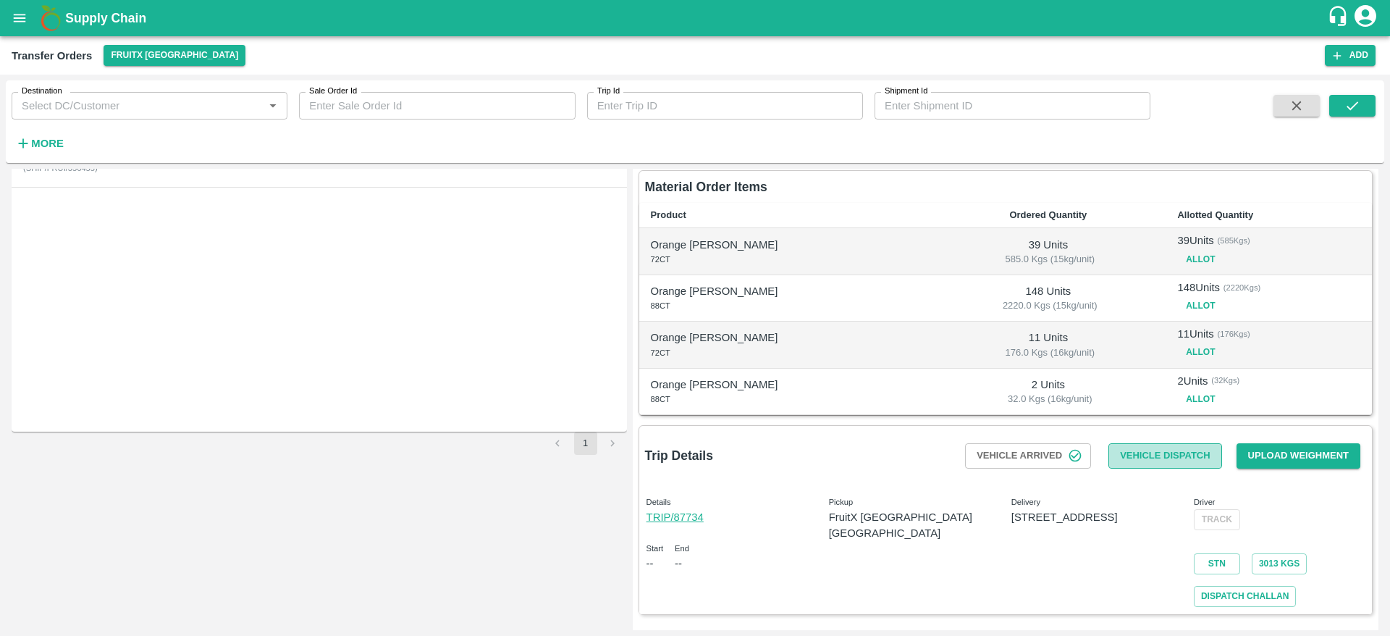
click at [1191, 464] on button "Vehicle Dispatch" at bounding box center [1165, 455] width 113 height 25
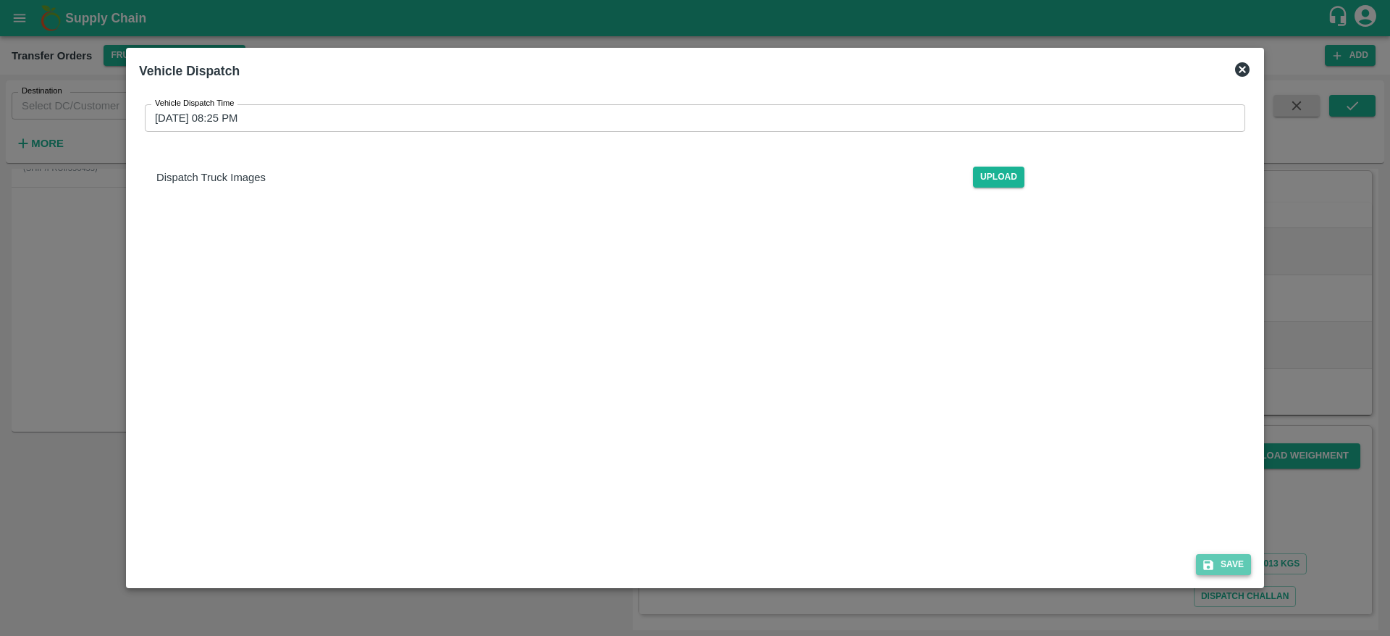
click at [1214, 563] on icon "submit" at bounding box center [1208, 565] width 10 height 10
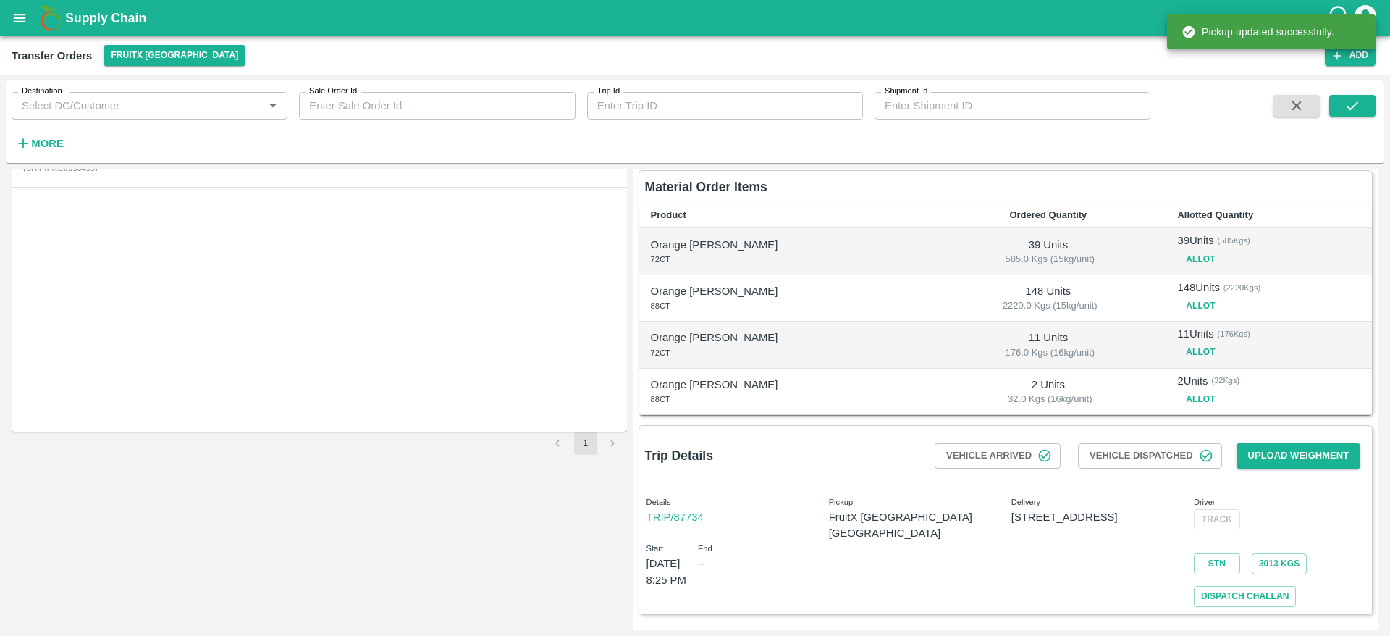
scroll to position [0, 0]
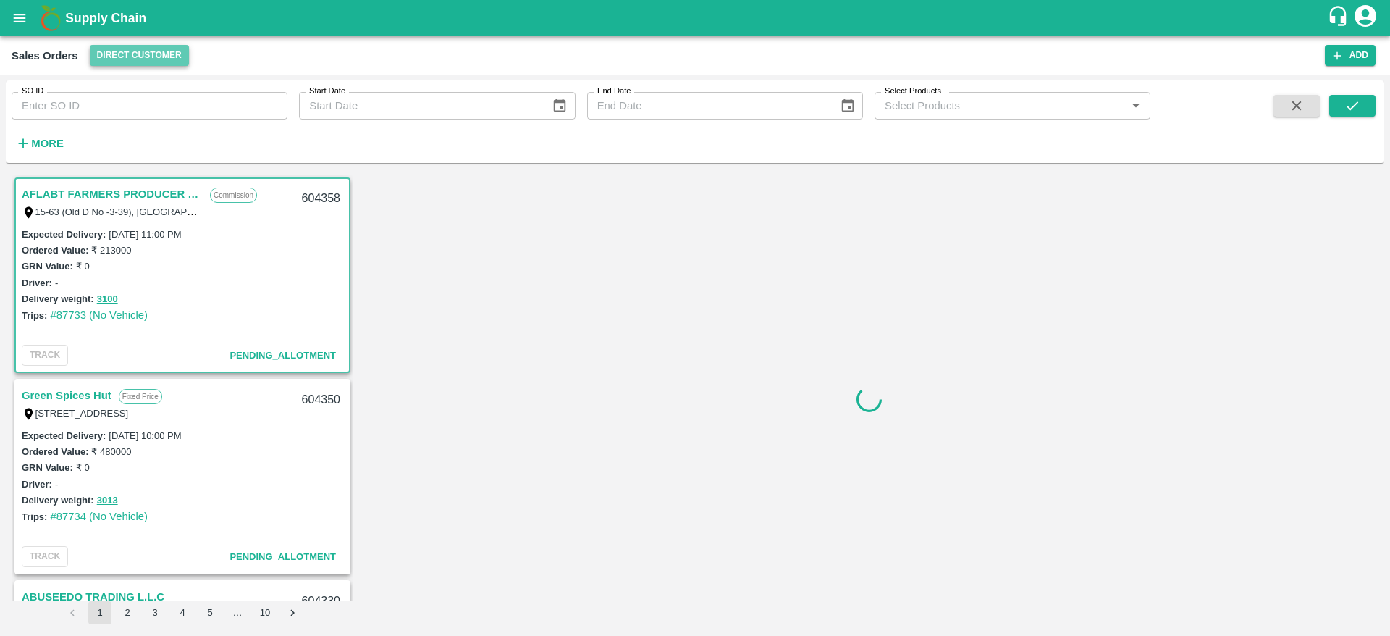
click at [125, 48] on button "Direct Customer" at bounding box center [139, 55] width 99 height 21
click at [149, 132] on li "FruitX [GEOGRAPHIC_DATA]" at bounding box center [213, 134] width 250 height 25
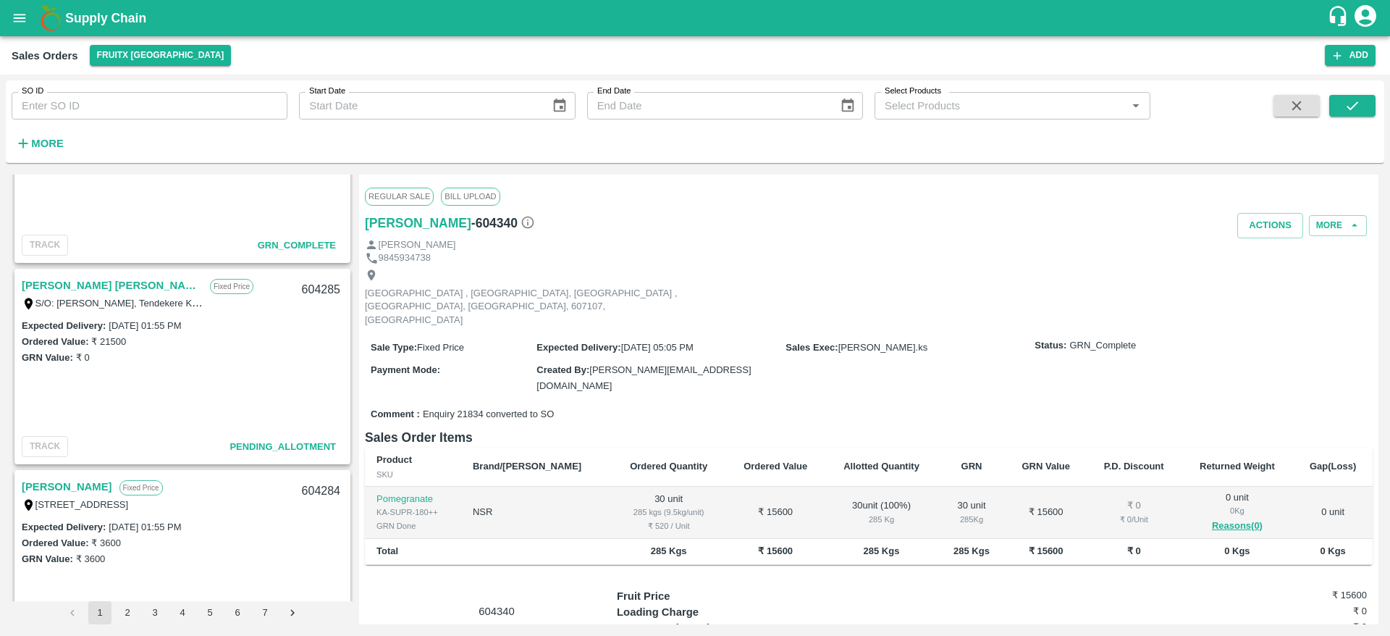
scroll to position [3536, 0]
click at [89, 287] on link "[PERSON_NAME] [PERSON_NAME]" at bounding box center [112, 281] width 181 height 19
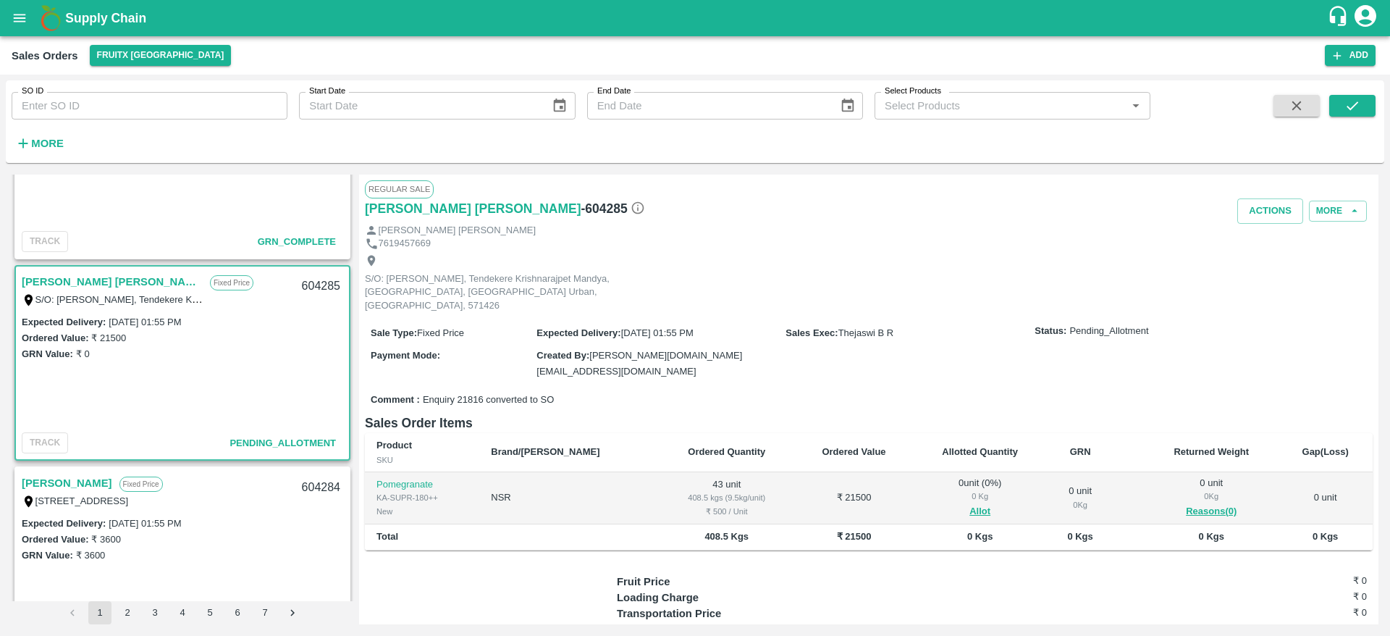
click at [964, 503] on span "Allot" at bounding box center [980, 511] width 111 height 17
click at [970, 503] on button "Allot" at bounding box center [980, 511] width 21 height 17
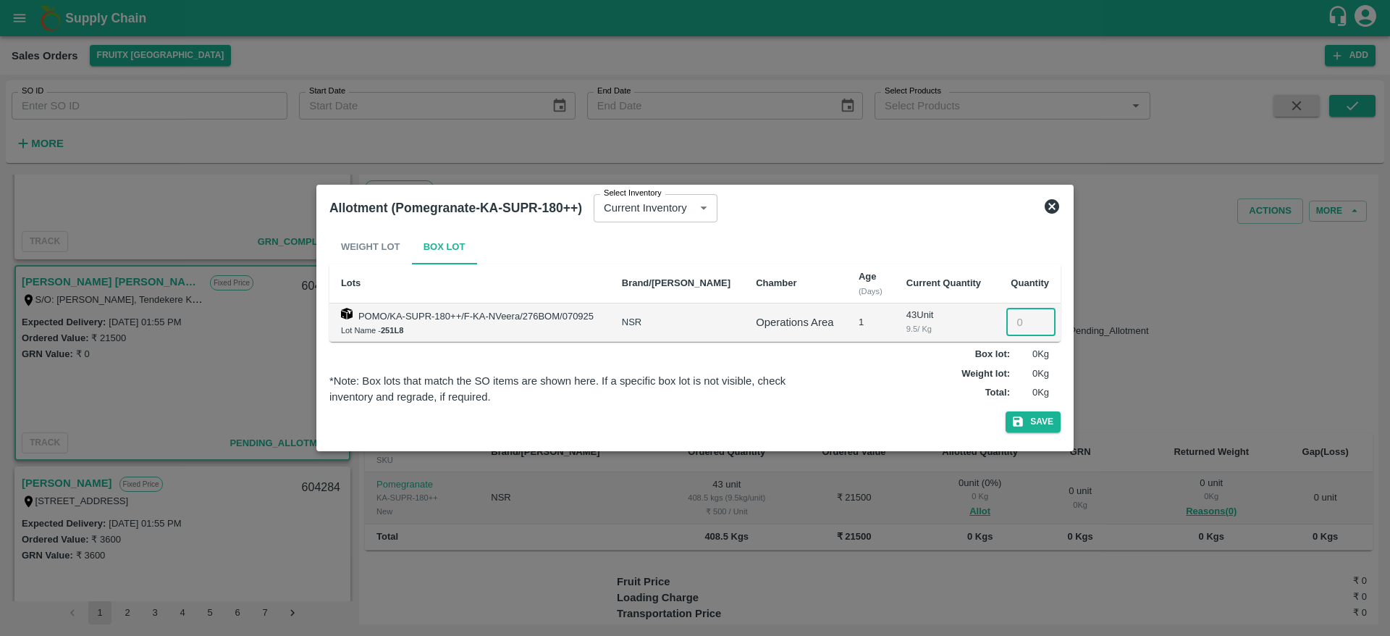
click at [1020, 323] on input "number" at bounding box center [1030, 322] width 49 height 28
type input "43"
click at [1053, 416] on button "Save" at bounding box center [1033, 421] width 55 height 21
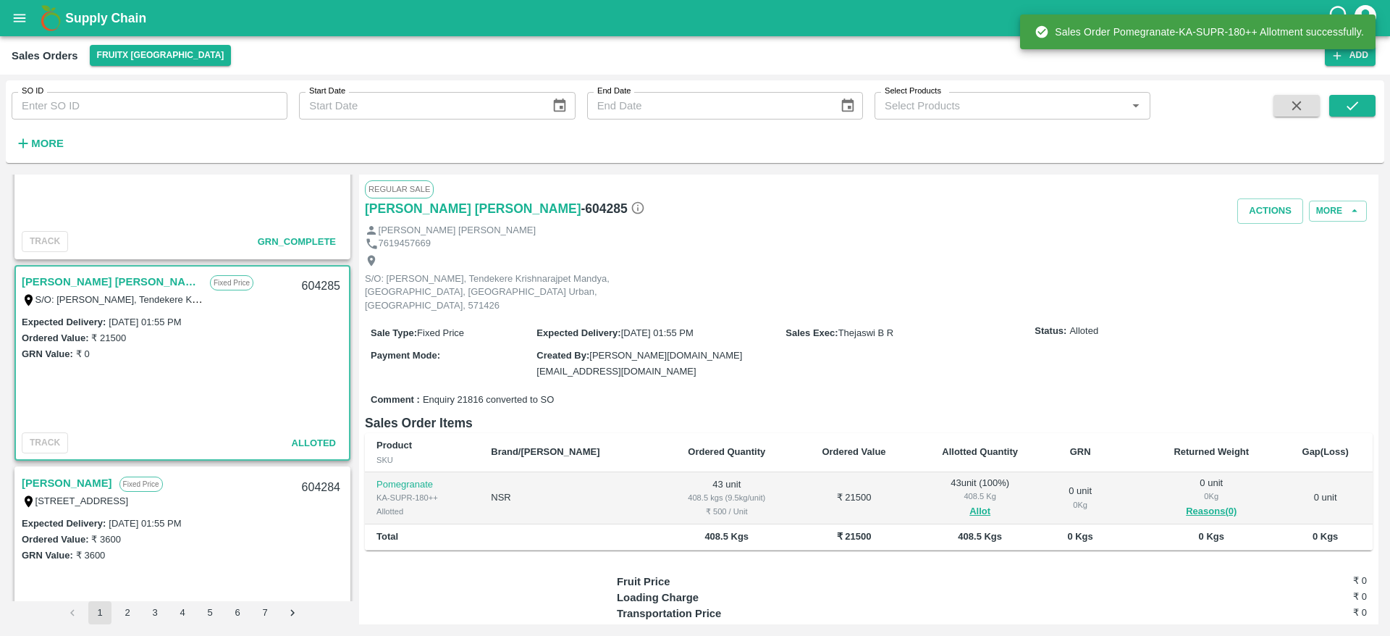
click at [309, 287] on div "604285" at bounding box center [321, 286] width 56 height 34
copy div "604285"
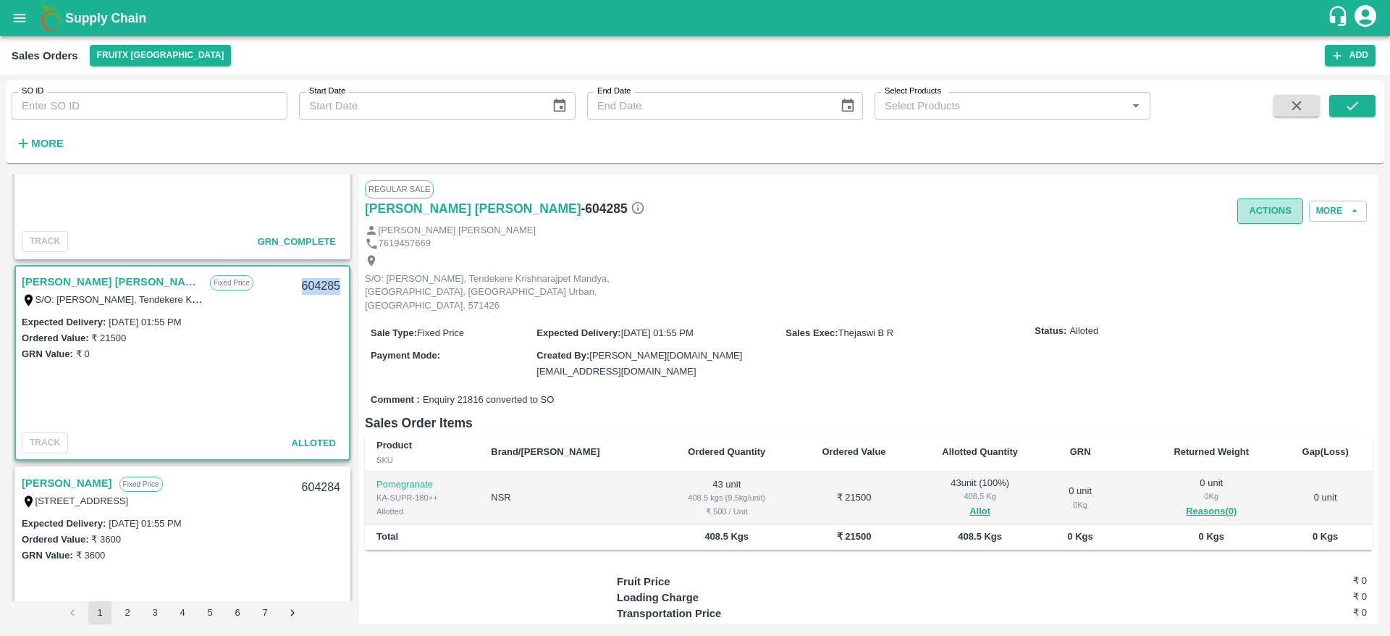
click at [1272, 211] on button "Actions" at bounding box center [1270, 210] width 66 height 25
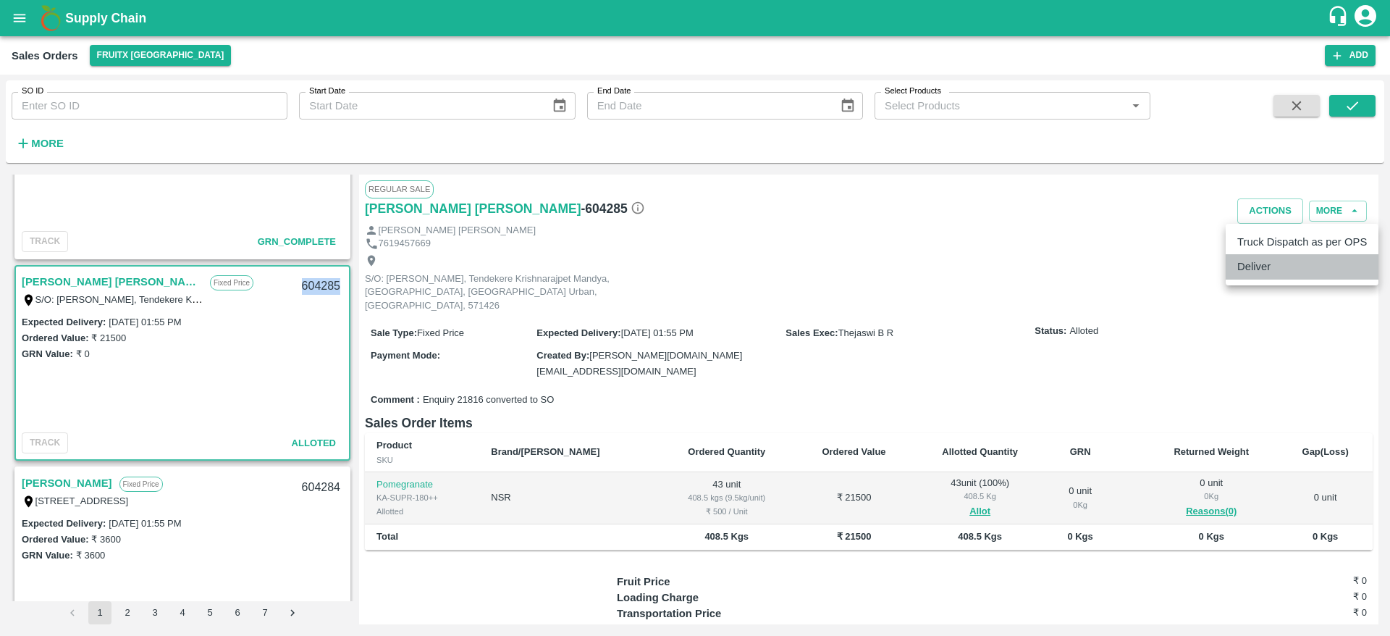
click at [1282, 272] on li "Deliver" at bounding box center [1302, 266] width 153 height 25
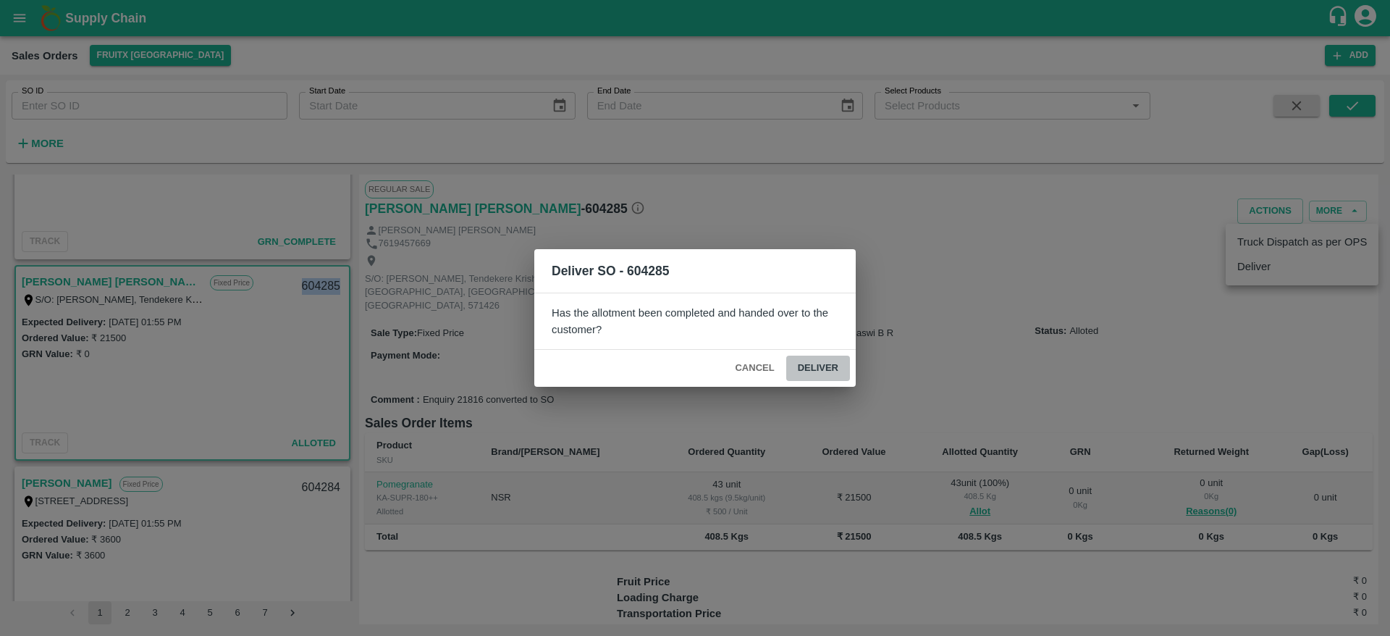
click at [812, 370] on button "Deliver" at bounding box center [818, 368] width 64 height 25
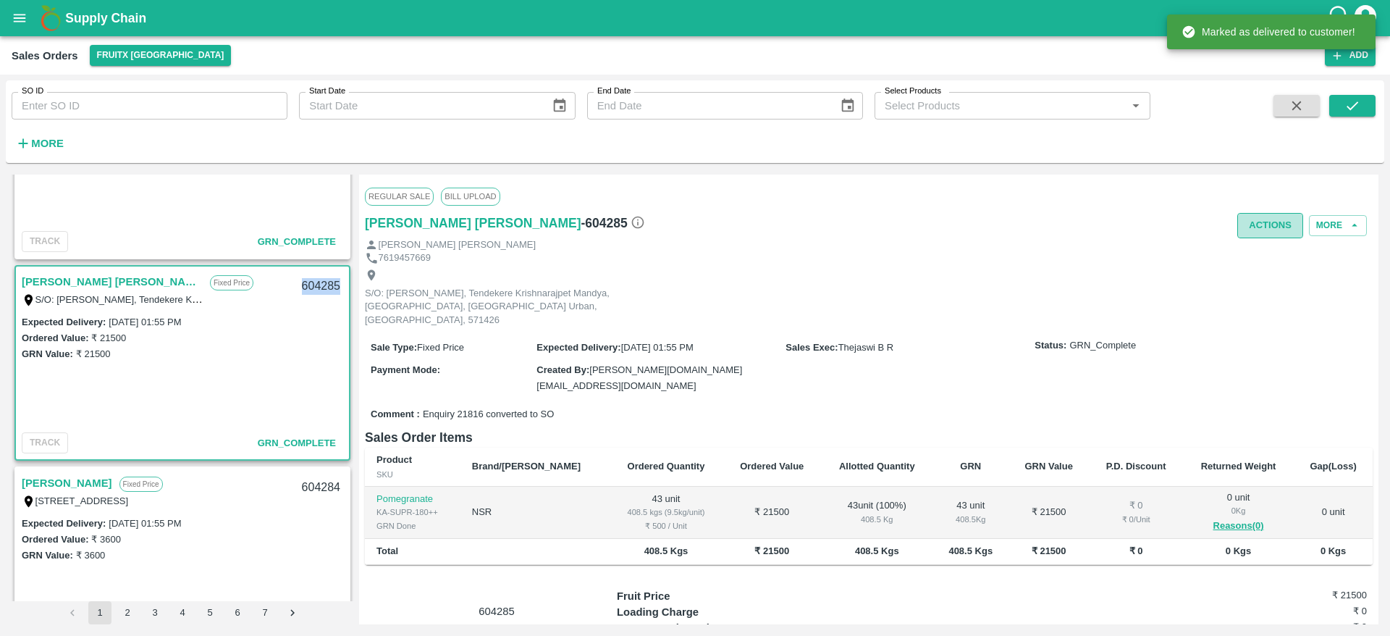
click at [1268, 236] on button "Actions" at bounding box center [1270, 225] width 66 height 25
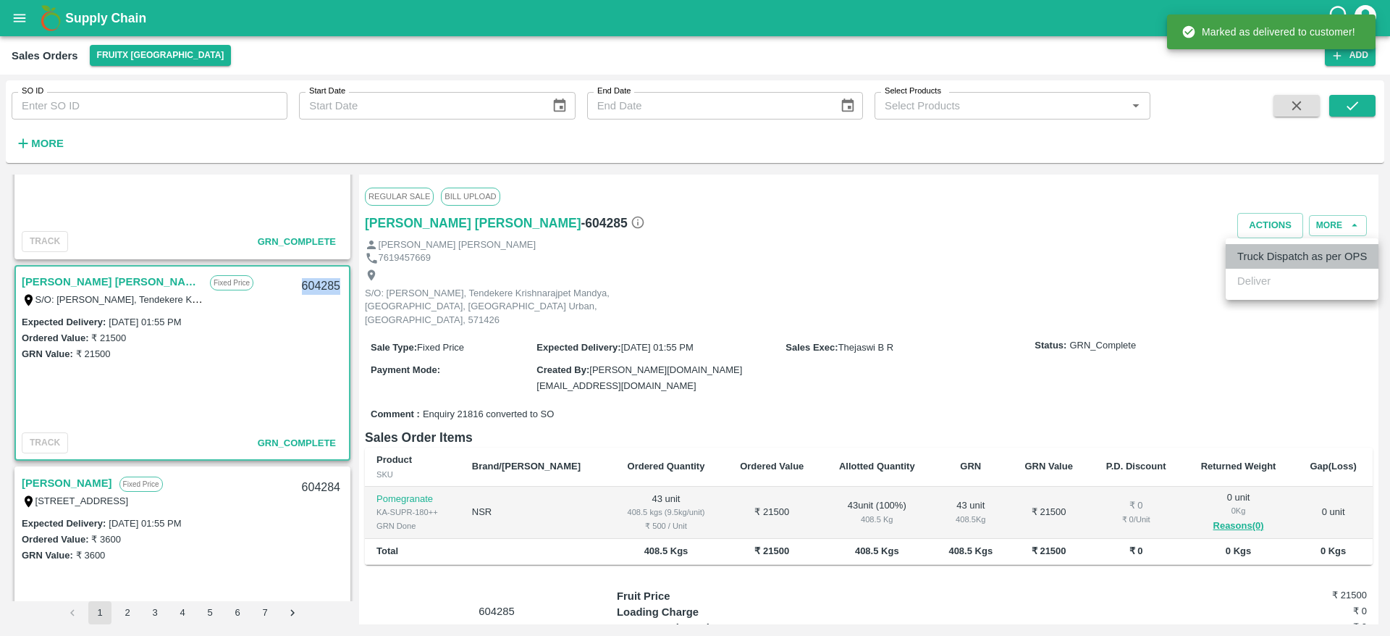
click at [1269, 261] on li "Truck Dispatch as per OPS" at bounding box center [1302, 256] width 153 height 25
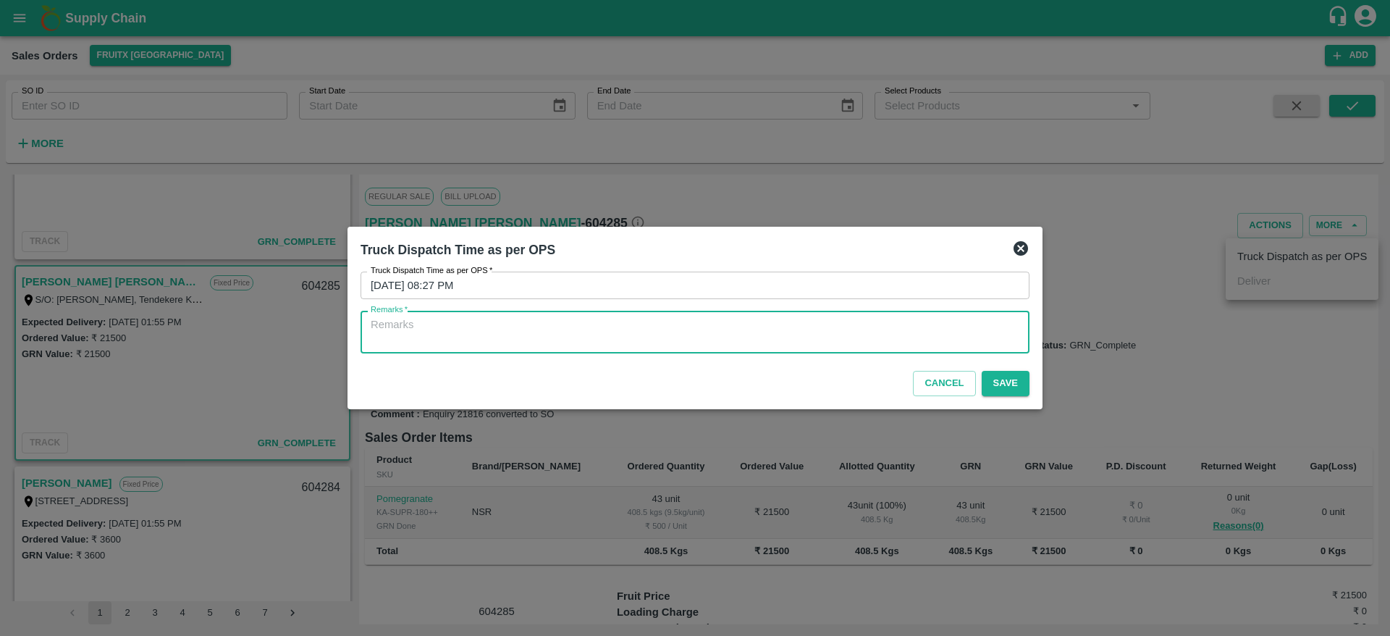
click at [809, 321] on textarea "Remarks   *" at bounding box center [695, 332] width 649 height 30
type textarea "OTD"
click at [1006, 382] on button "Save" at bounding box center [1006, 383] width 48 height 25
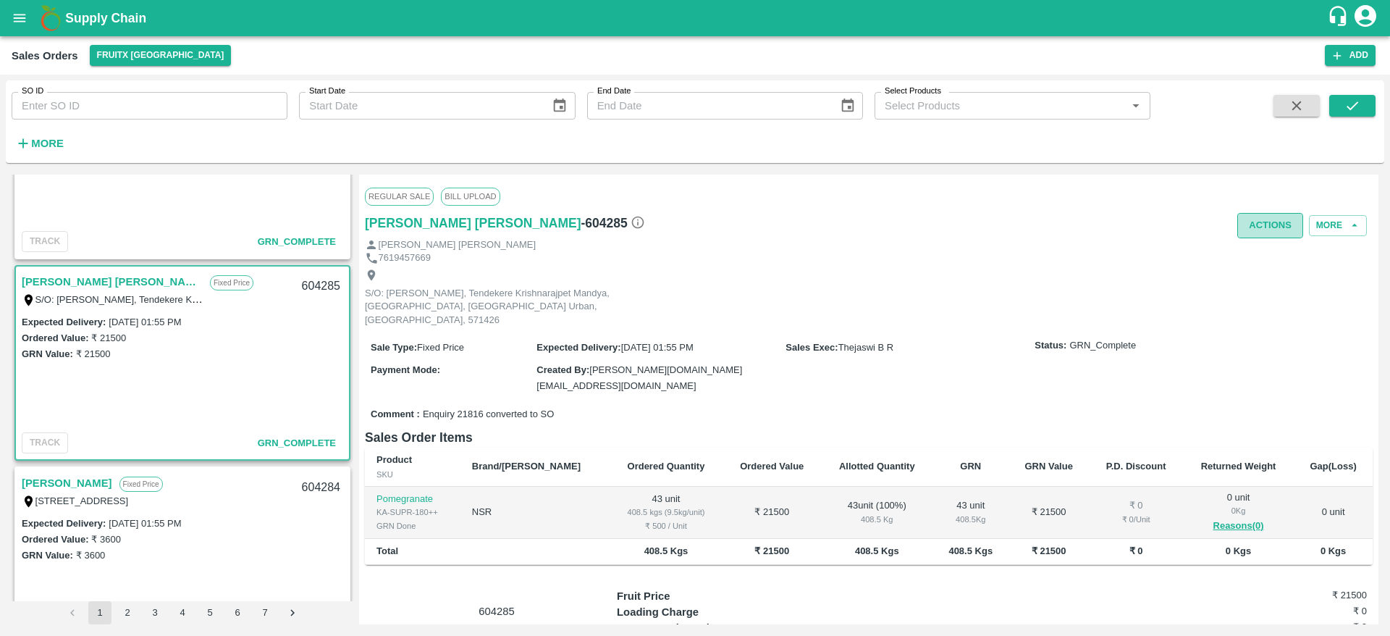
click at [1279, 222] on button "Actions" at bounding box center [1270, 225] width 66 height 25
click at [877, 276] on div at bounding box center [695, 318] width 1390 height 636
click at [325, 279] on div "604285" at bounding box center [321, 286] width 56 height 34
copy div "604285"
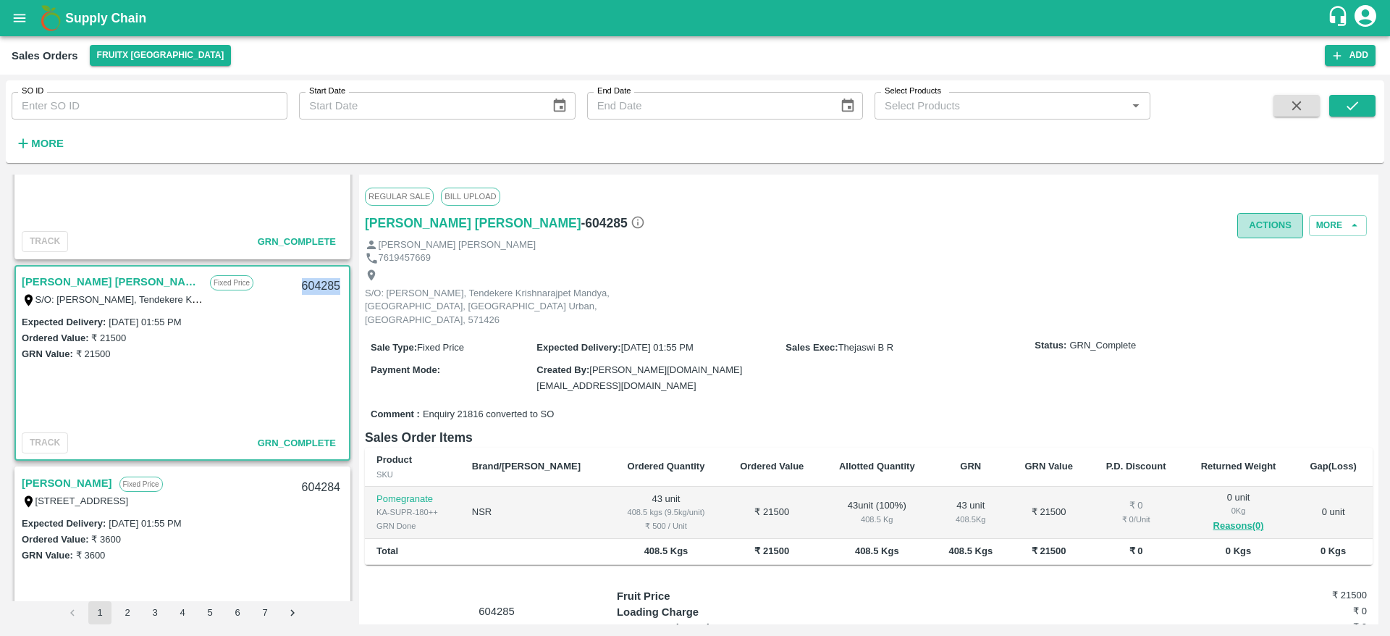
click at [1274, 225] on button "Actions" at bounding box center [1270, 225] width 66 height 25
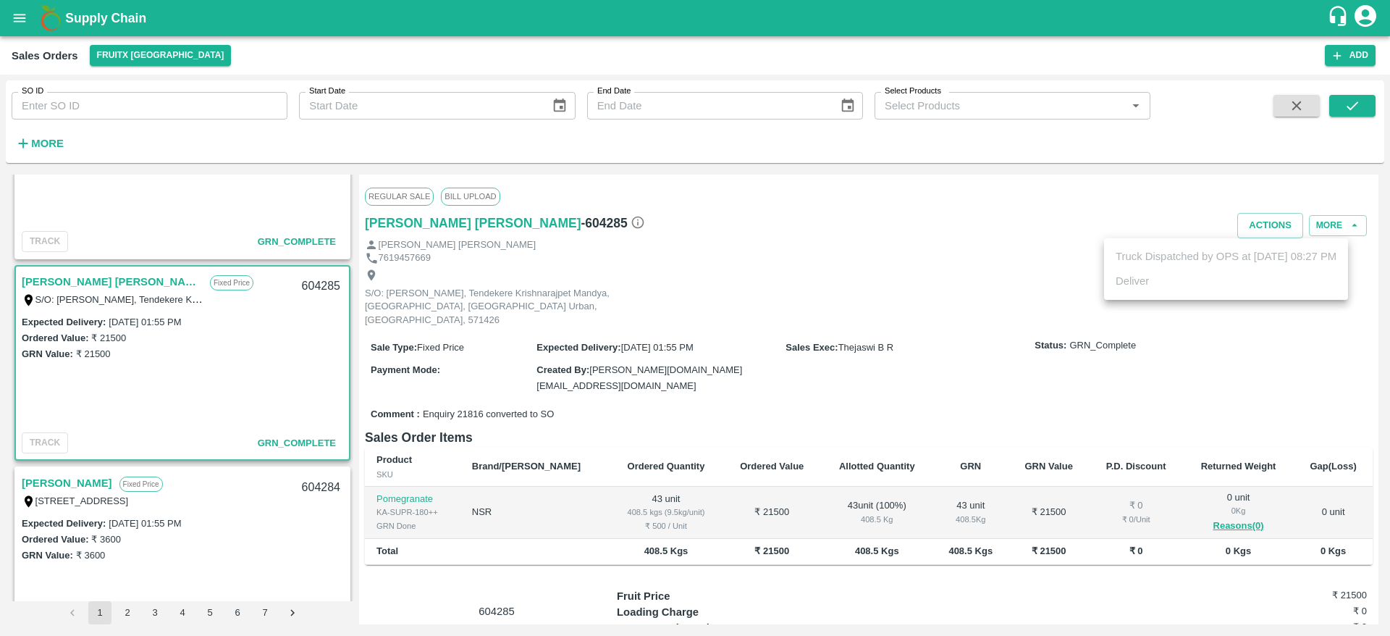
click at [762, 229] on div at bounding box center [695, 318] width 1390 height 636
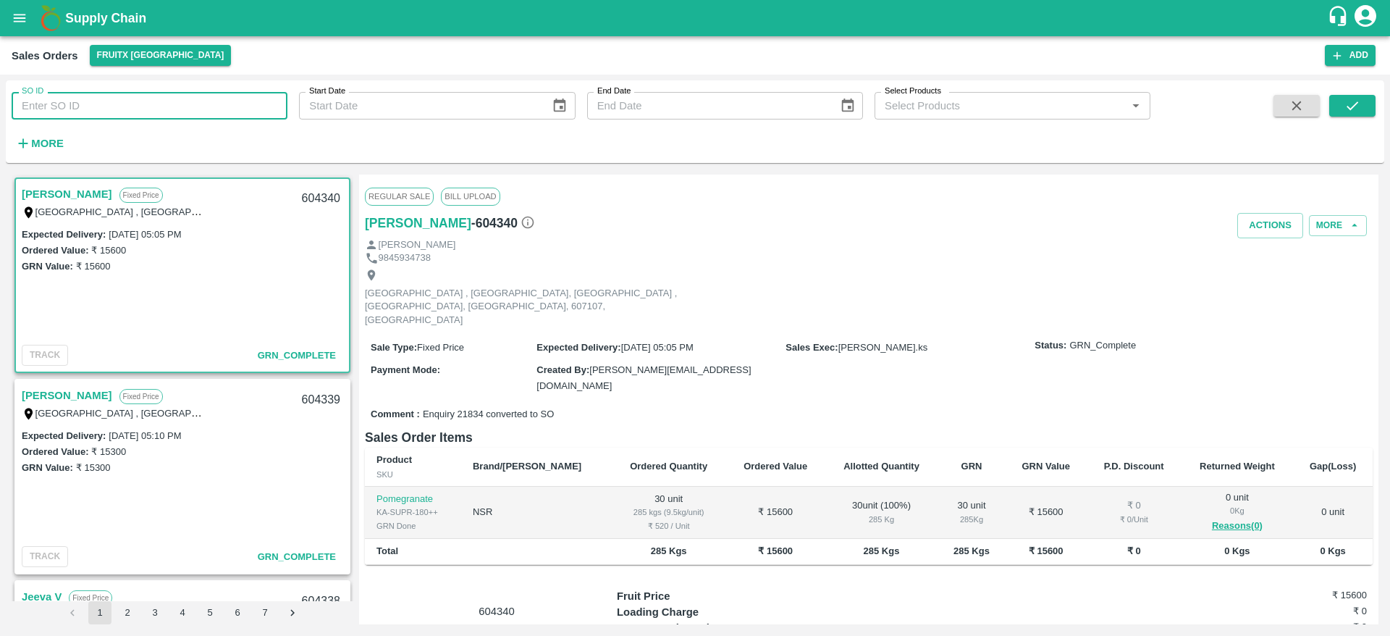
click at [157, 99] on input "SO ID" at bounding box center [150, 106] width 276 height 28
paste input "603843"
type input "603843"
click at [1353, 108] on icon "submit" at bounding box center [1353, 105] width 12 height 9
